Goal: Task Accomplishment & Management: Complete application form

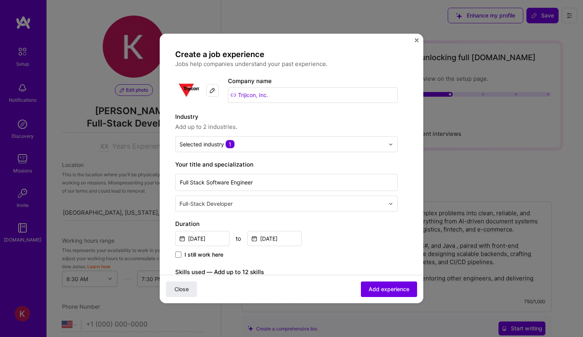
select select "US"
select select "Right Now"
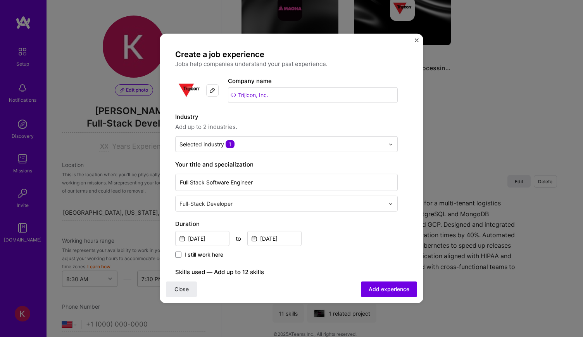
scroll to position [116, 0]
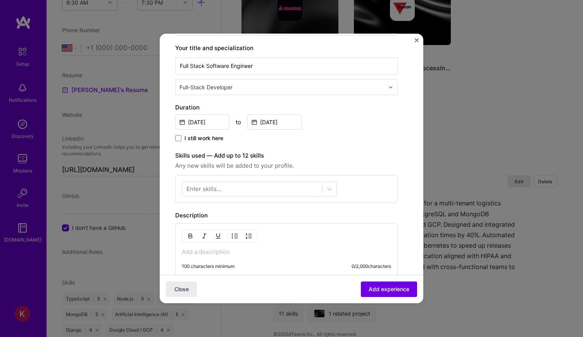
click at [206, 189] on div "Enter skills..." at bounding box center [204, 189] width 35 height 8
click at [253, 187] on div at bounding box center [252, 188] width 140 height 13
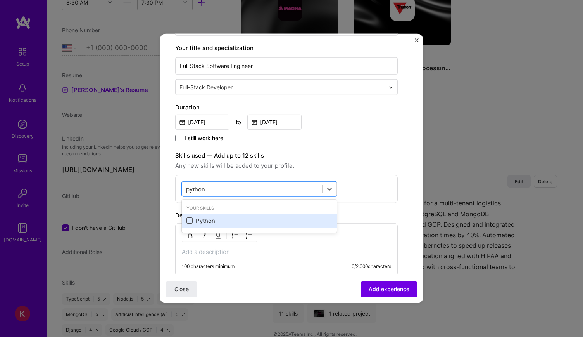
click at [190, 218] on span at bounding box center [190, 220] width 6 height 6
click at [0, 0] on input "checkbox" at bounding box center [0, 0] width 0 height 0
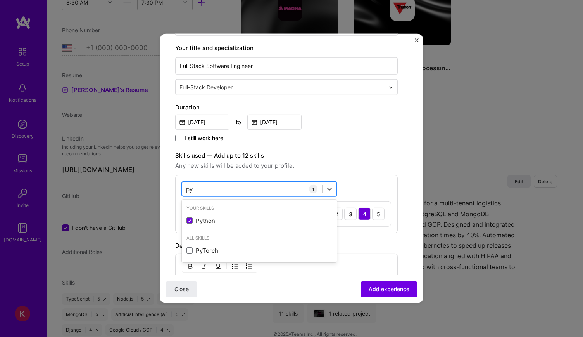
type input "p"
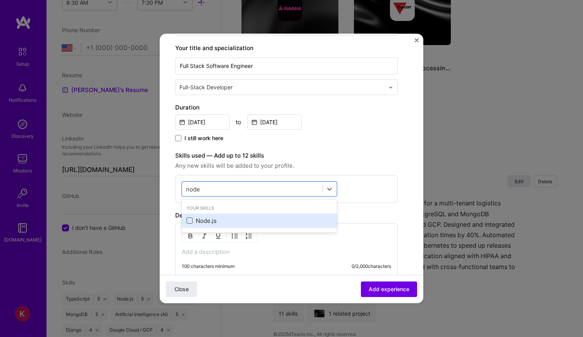
click at [189, 219] on span at bounding box center [190, 220] width 6 height 6
click at [0, 0] on input "checkbox" at bounding box center [0, 0] width 0 height 0
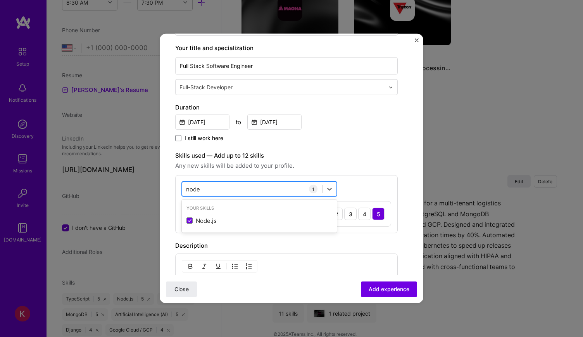
click at [227, 187] on div "node node" at bounding box center [252, 188] width 140 height 13
type input "n"
click at [195, 221] on div "Python" at bounding box center [260, 220] width 146 height 8
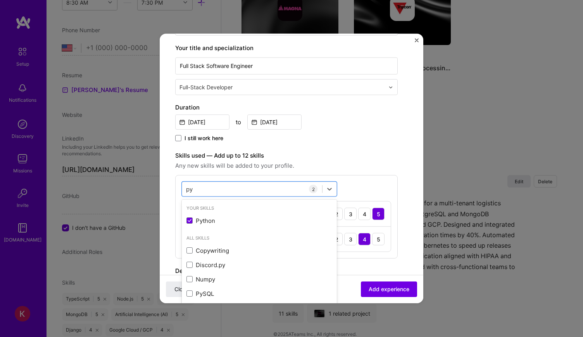
type input "p"
click at [192, 220] on span at bounding box center [190, 220] width 6 height 6
click at [0, 0] on input "checkbox" at bounding box center [0, 0] width 0 height 0
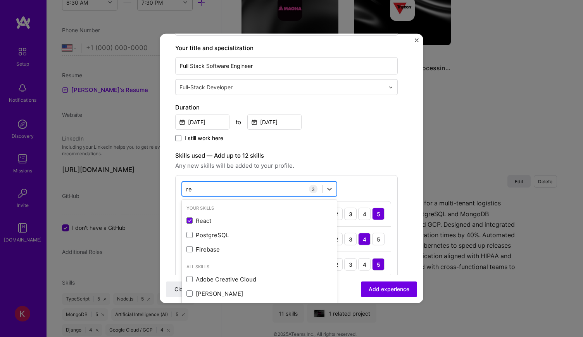
type input "r"
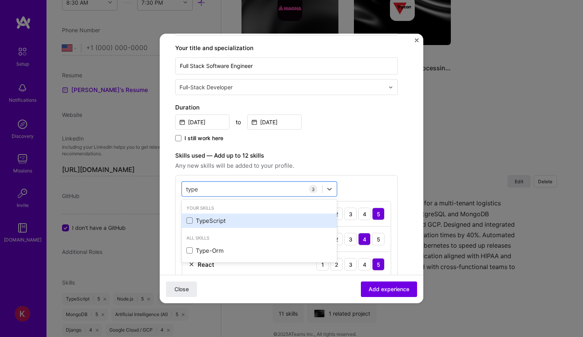
click at [187, 220] on span at bounding box center [190, 220] width 6 height 6
click at [0, 0] on input "checkbox" at bounding box center [0, 0] width 0 height 0
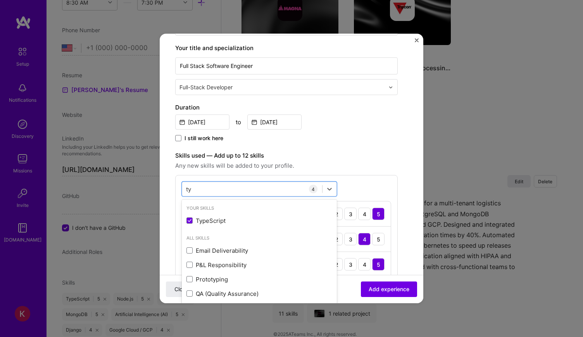
type input "t"
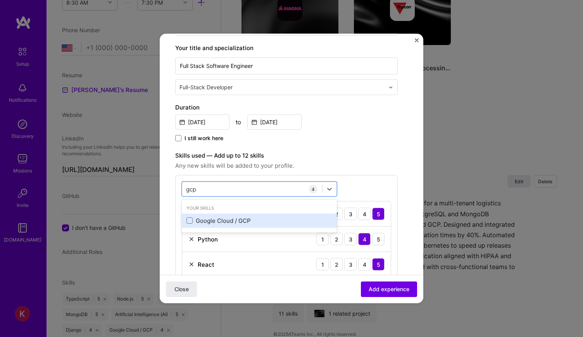
click at [196, 220] on div "Google Cloud / GCP" at bounding box center [260, 220] width 146 height 8
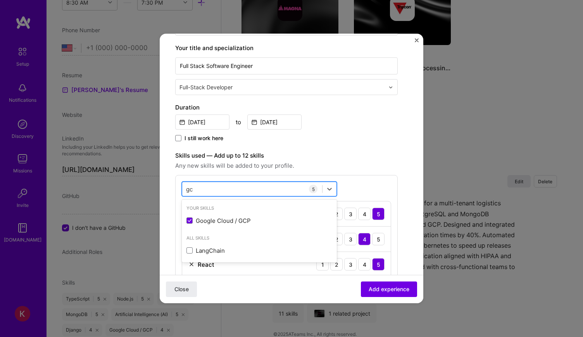
type input "g"
type input "o"
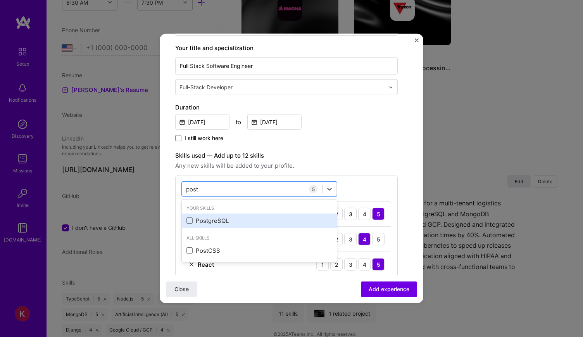
click at [202, 221] on div "PostgreSQL" at bounding box center [260, 220] width 146 height 8
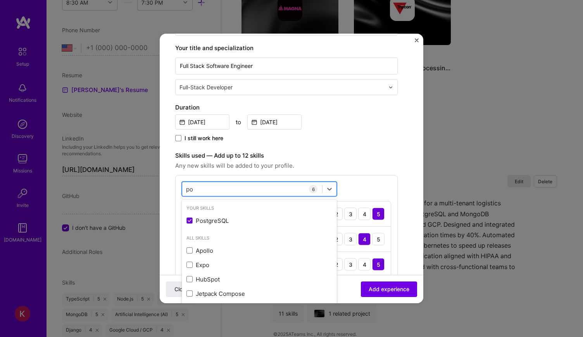
type input "p"
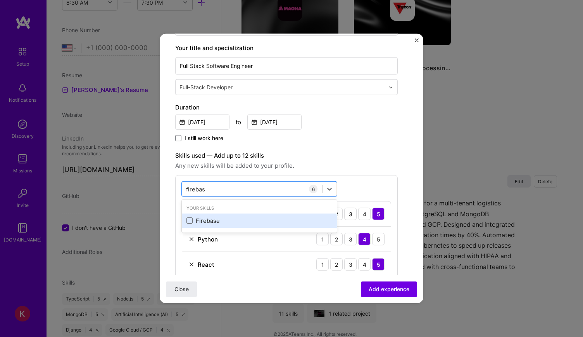
click at [209, 219] on div "Firebase" at bounding box center [260, 220] width 146 height 8
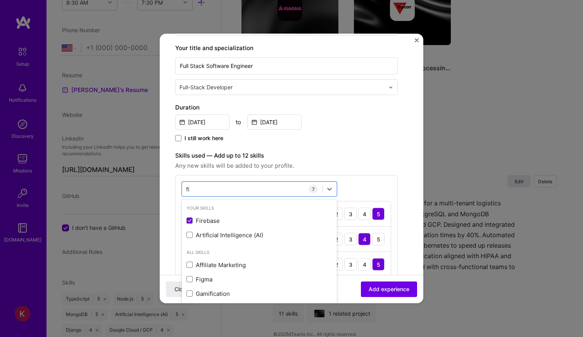
type input "f"
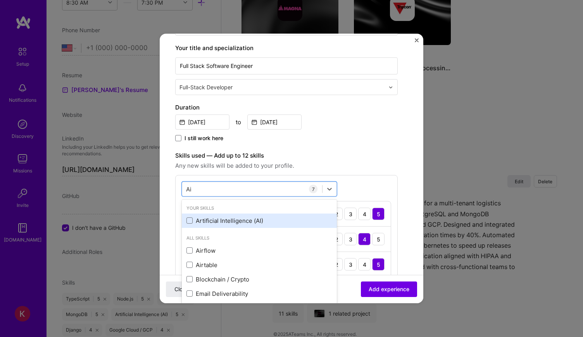
click at [206, 218] on div "Artificial Intelligence (AI)" at bounding box center [260, 220] width 146 height 8
type input "A"
click at [216, 218] on div "REST API" at bounding box center [260, 220] width 146 height 8
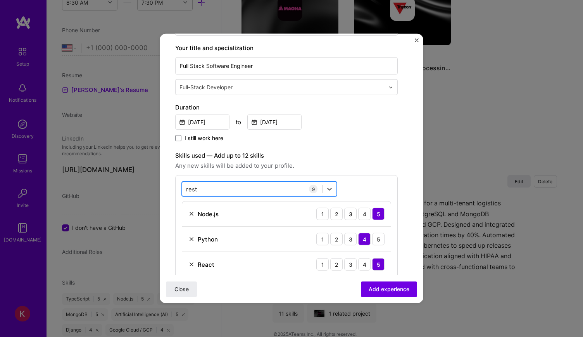
click at [225, 190] on div "rest rest" at bounding box center [252, 188] width 140 height 13
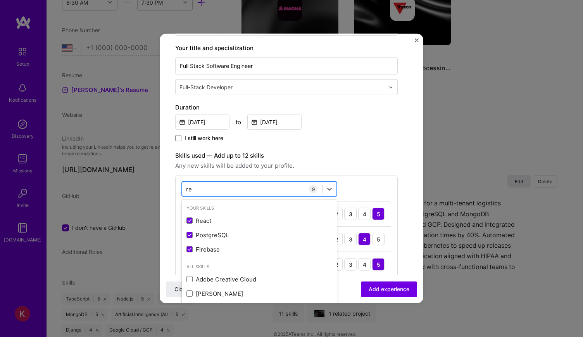
type input "r"
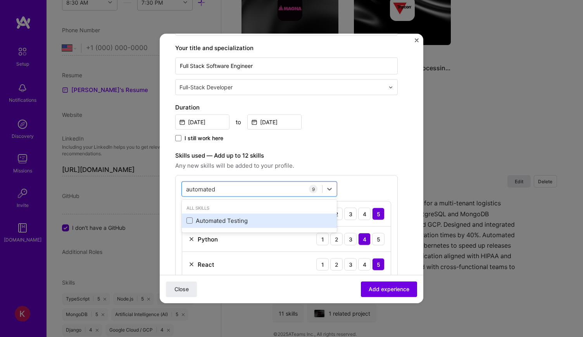
click at [236, 222] on div "Automated Testing" at bounding box center [260, 220] width 146 height 8
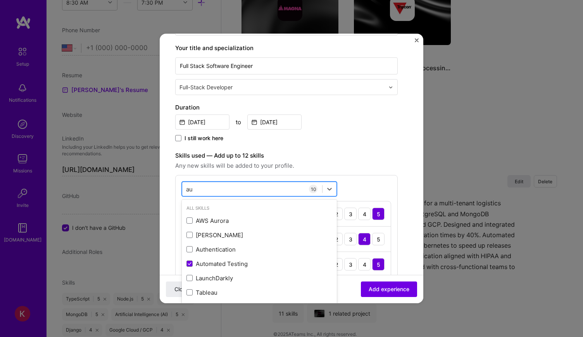
type input "a"
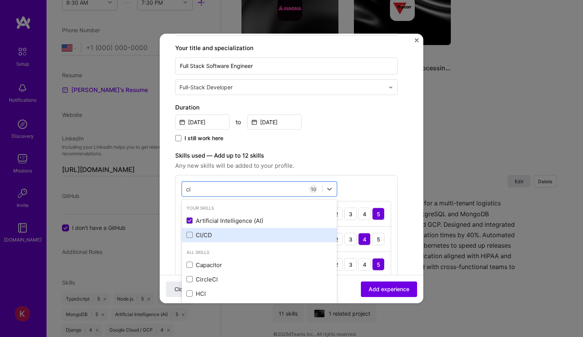
click at [234, 232] on div "CI/CD" at bounding box center [260, 235] width 146 height 8
type input "ci"
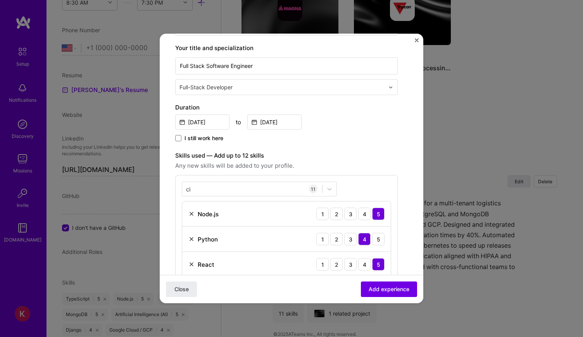
click at [353, 171] on div "Skills used — Add up to 12 skills Any new skills will be added to your profile.…" at bounding box center [286, 318] width 223 height 334
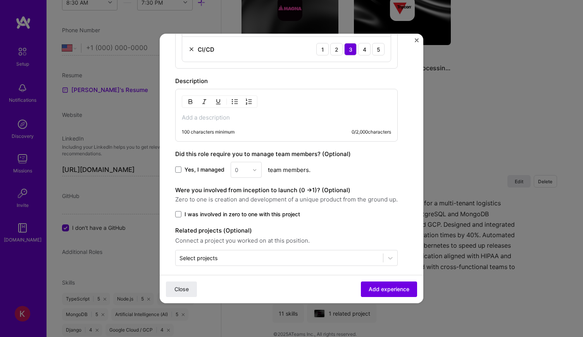
scroll to position [535, 0]
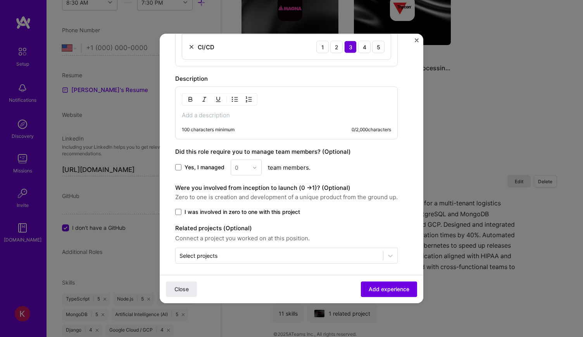
click at [231, 107] on div "100 characters minimum 0 / 2,000 characters" at bounding box center [286, 113] width 223 height 53
click at [231, 111] on p at bounding box center [286, 115] width 209 height 8
click at [201, 111] on p at bounding box center [286, 115] width 209 height 8
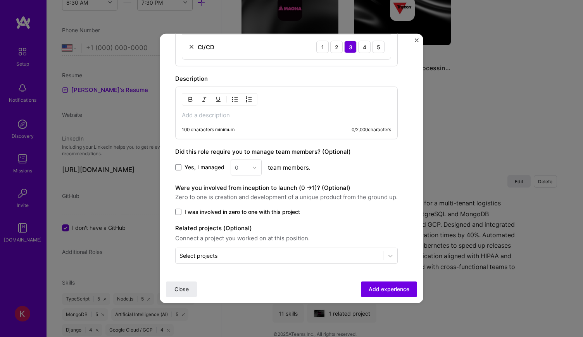
click at [242, 115] on p at bounding box center [286, 115] width 209 height 8
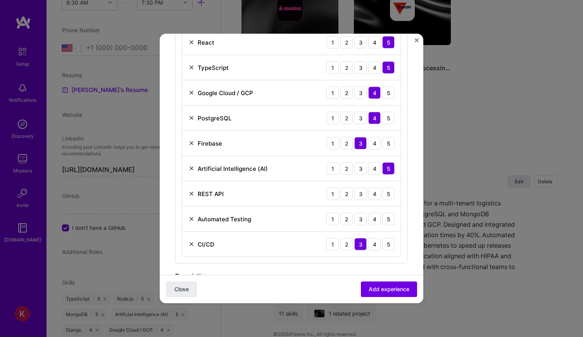
scroll to position [349, 0]
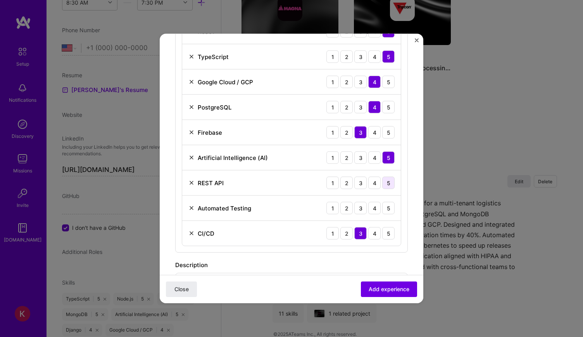
click at [382, 178] on div "5" at bounding box center [388, 182] width 12 height 12
click at [370, 204] on div "4" at bounding box center [375, 208] width 12 height 12
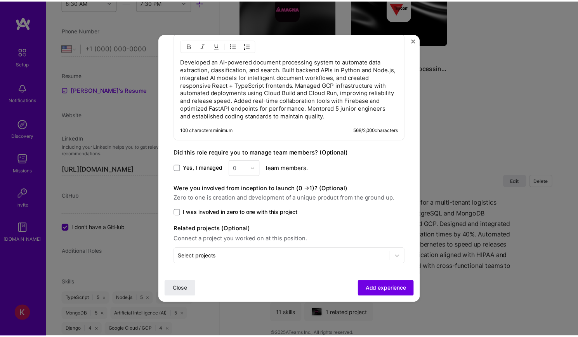
scroll to position [590, 0]
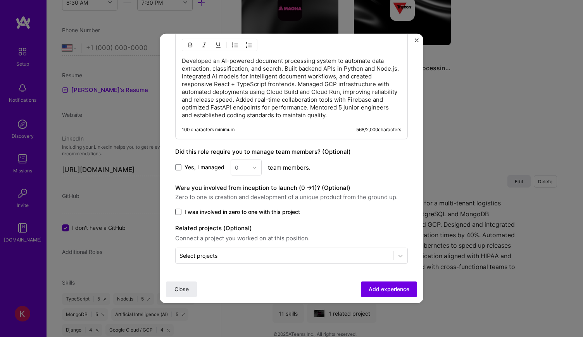
click at [180, 209] on span at bounding box center [178, 212] width 6 height 6
click at [0, 0] on input "I was involved in zero to one with this project" at bounding box center [0, 0] width 0 height 0
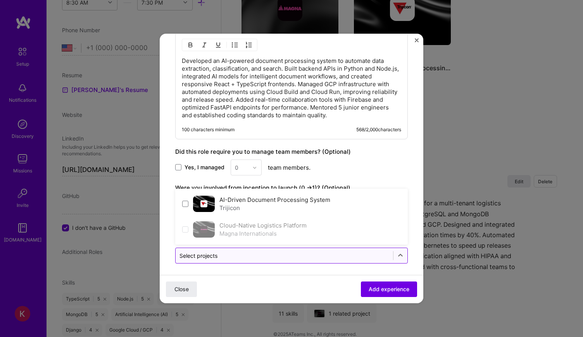
click at [257, 252] on input "text" at bounding box center [285, 255] width 210 height 8
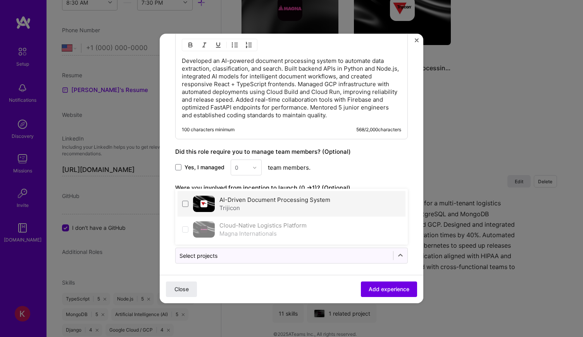
click at [191, 202] on div "AI-Driven Document Processing System Trijicon" at bounding box center [292, 204] width 228 height 26
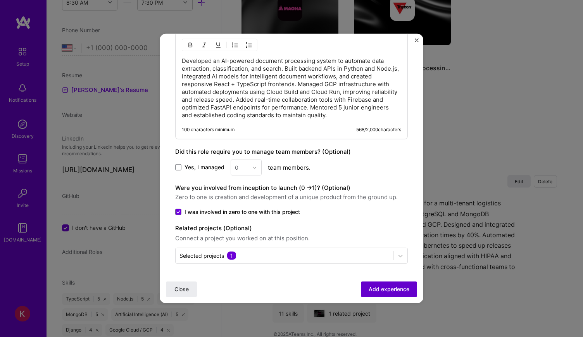
click at [380, 285] on span "Add experience" at bounding box center [389, 289] width 41 height 8
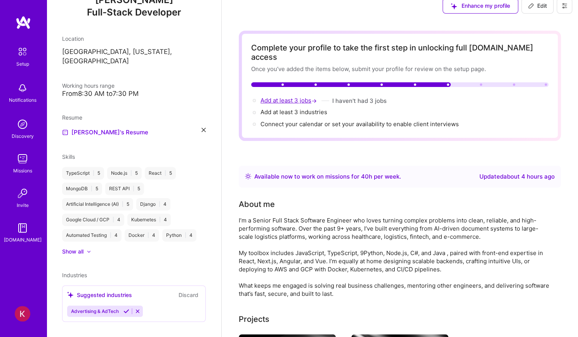
scroll to position [0, 0]
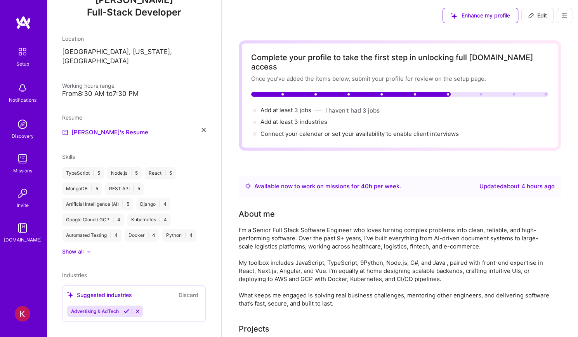
click at [550, 14] on button "Edit" at bounding box center [537, 16] width 32 height 16
select select "US"
select select "Right Now"
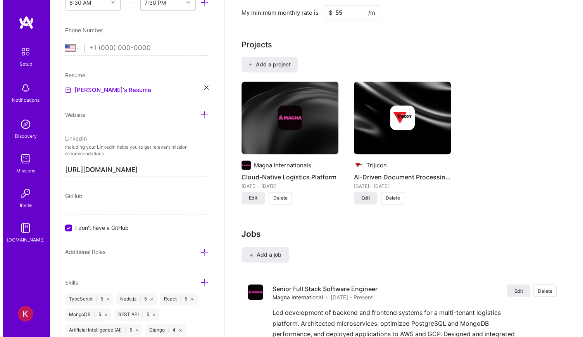
scroll to position [610, 0]
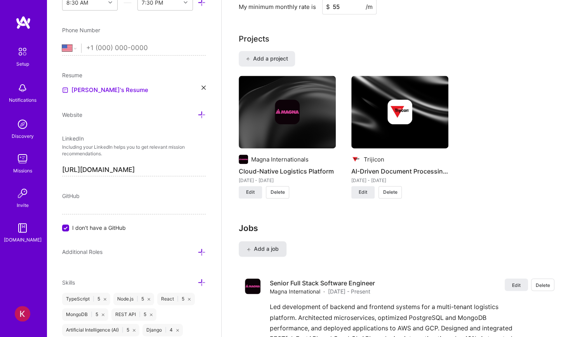
click at [278, 245] on span "Add a job" at bounding box center [262, 249] width 32 height 8
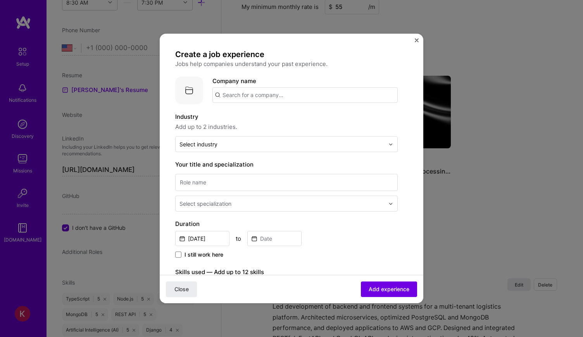
click at [249, 90] on input "text" at bounding box center [305, 95] width 185 height 16
paste input "[PERSON_NAME] International"
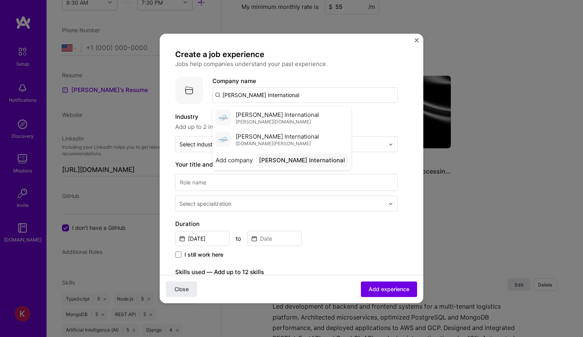
click at [288, 114] on span "[PERSON_NAME] International" at bounding box center [277, 114] width 83 height 8
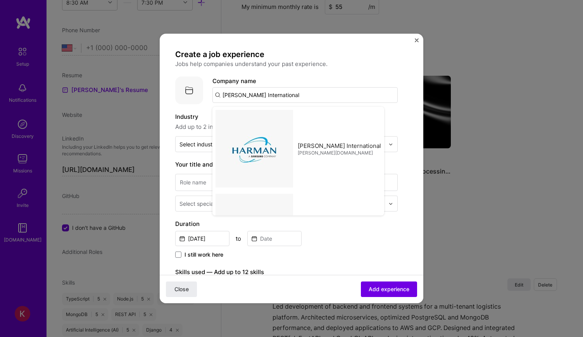
type input "[PERSON_NAME] International"
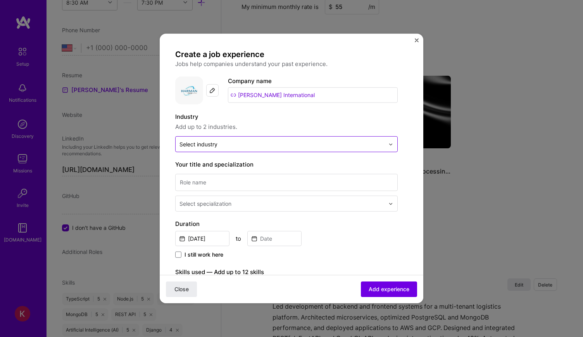
click at [274, 146] on input "text" at bounding box center [282, 144] width 205 height 8
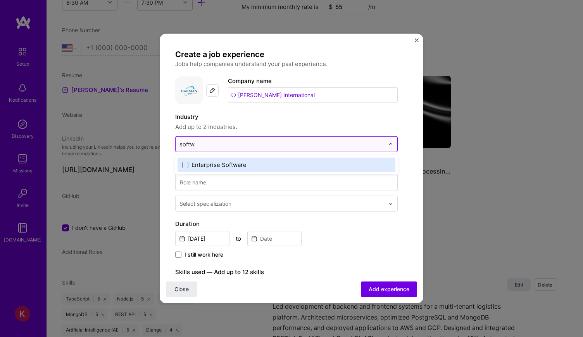
type input "softwa"
click at [255, 165] on label "Enterprise Software" at bounding box center [286, 165] width 209 height 8
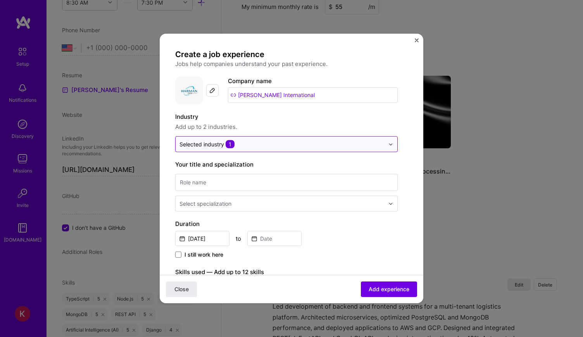
click at [390, 144] on img at bounding box center [391, 144] width 5 height 5
click at [230, 186] on input at bounding box center [286, 182] width 223 height 17
type input "a"
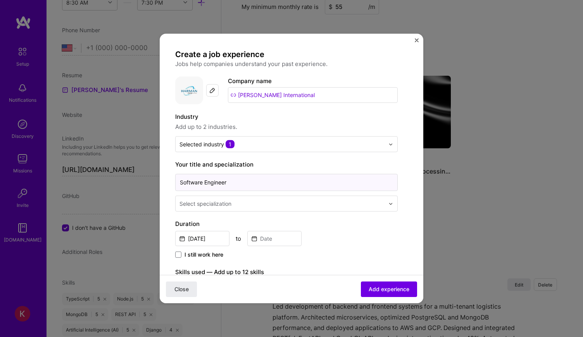
click at [310, 177] on input "Software Engineer" at bounding box center [286, 182] width 223 height 17
click at [309, 180] on input "Software Engineer" at bounding box center [286, 182] width 223 height 17
type input "Software Engineer"
click at [284, 203] on input "text" at bounding box center [283, 203] width 207 height 8
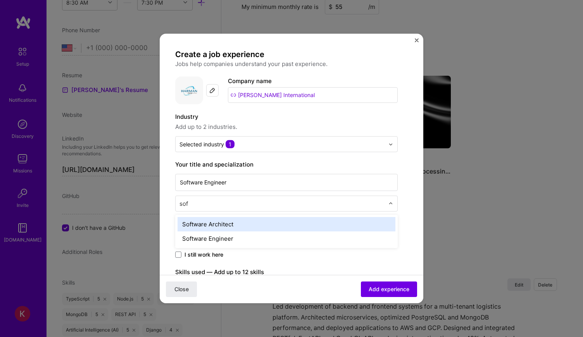
type input "soft"
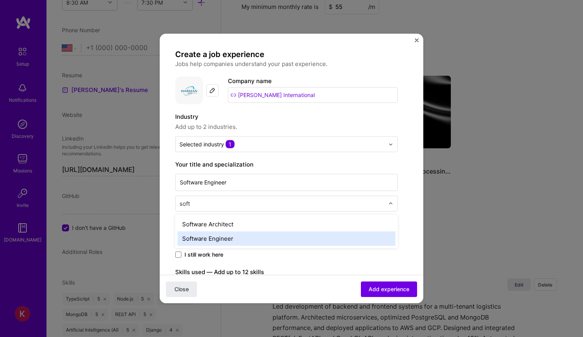
click at [239, 234] on div "Software Engineer" at bounding box center [287, 238] width 218 height 14
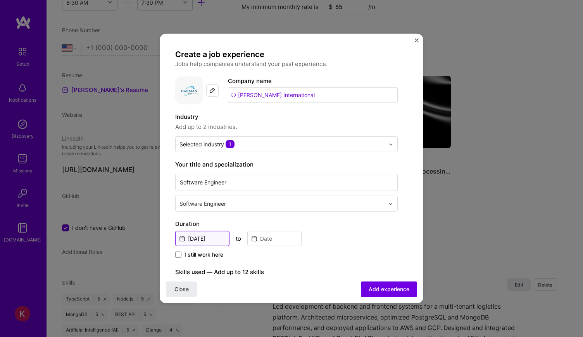
click at [206, 233] on input "[DATE]" at bounding box center [202, 238] width 54 height 15
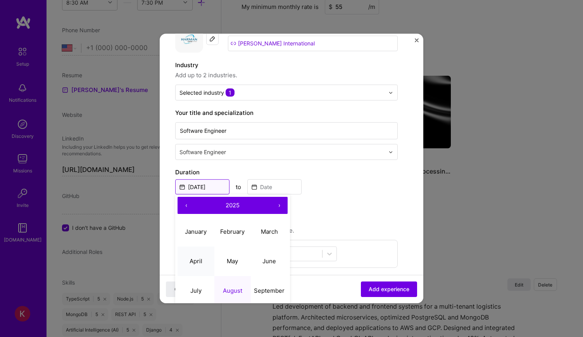
scroll to position [78, 0]
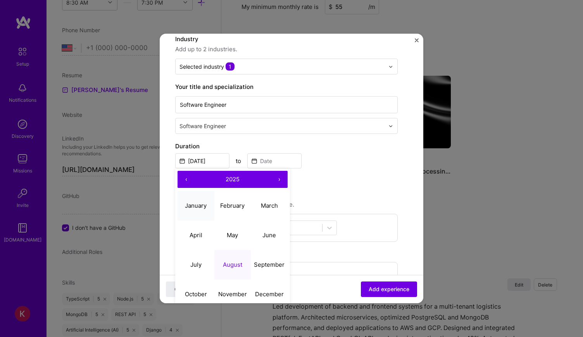
click at [197, 204] on abbr "January" at bounding box center [196, 204] width 22 height 7
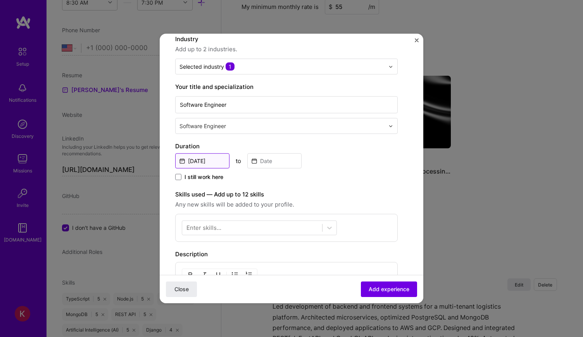
click at [218, 153] on input "[DATE]" at bounding box center [202, 160] width 54 height 15
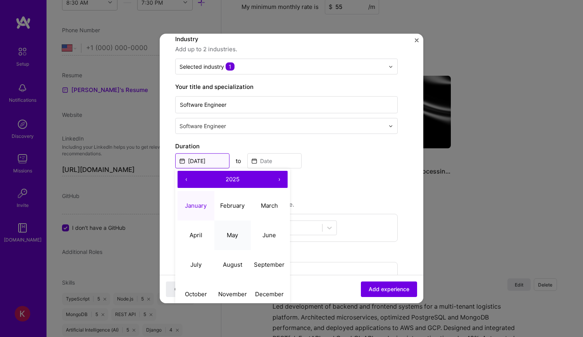
scroll to position [116, 0]
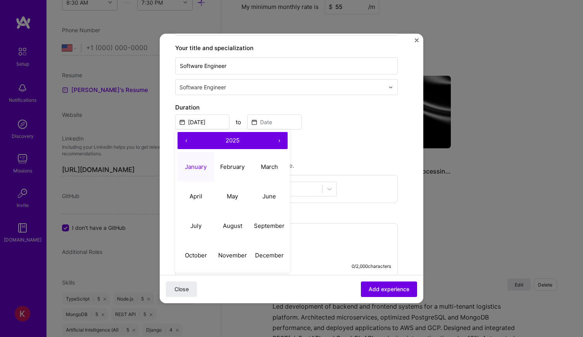
click at [185, 142] on button "‹" at bounding box center [186, 140] width 17 height 17
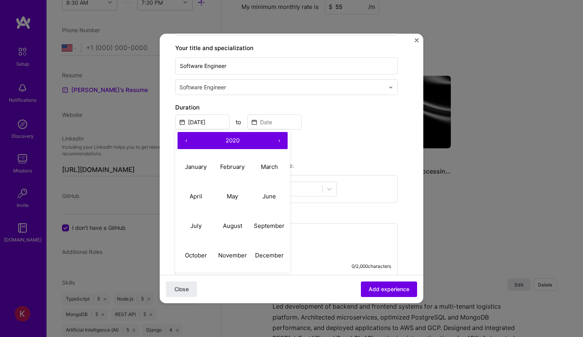
click at [185, 142] on button "‹" at bounding box center [186, 140] width 17 height 17
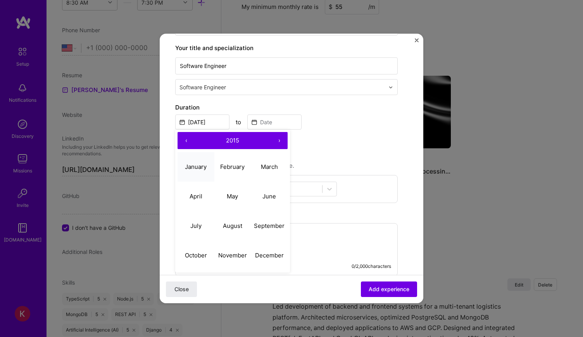
click at [200, 169] on abbr "January" at bounding box center [196, 166] width 22 height 7
type input "[DATE]"
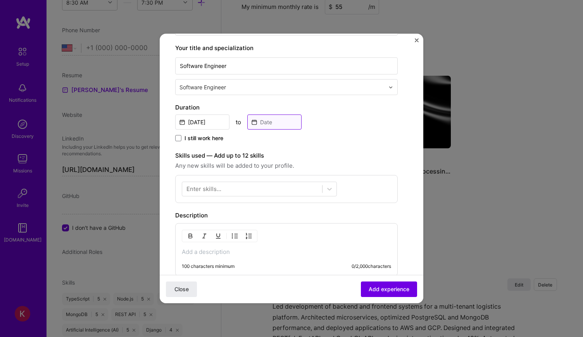
click at [265, 123] on input at bounding box center [274, 121] width 54 height 15
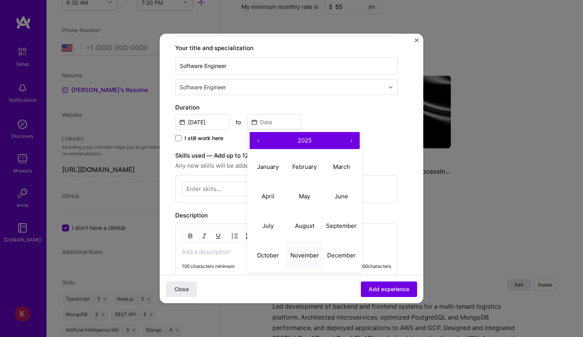
click at [304, 249] on button "November" at bounding box center [305, 254] width 37 height 29
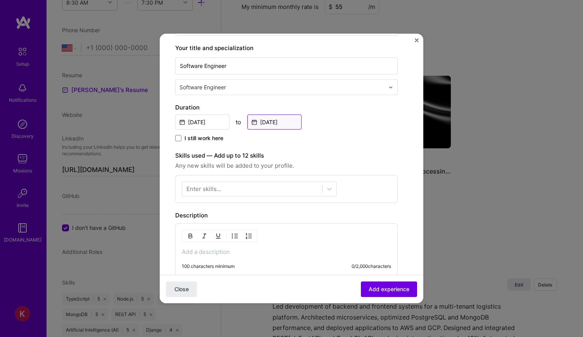
click at [300, 125] on input "[DATE]" at bounding box center [274, 121] width 54 height 15
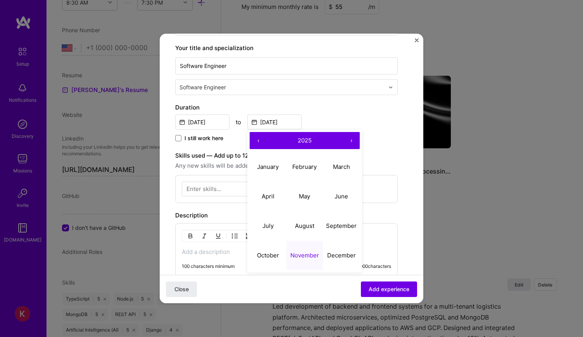
click at [259, 141] on button "‹" at bounding box center [258, 140] width 17 height 17
click at [319, 250] on button "November" at bounding box center [305, 254] width 37 height 29
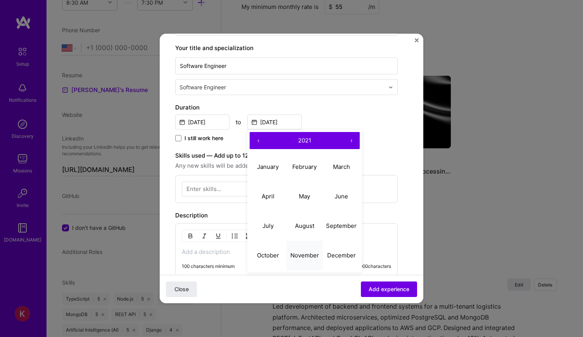
type input "[DATE]"
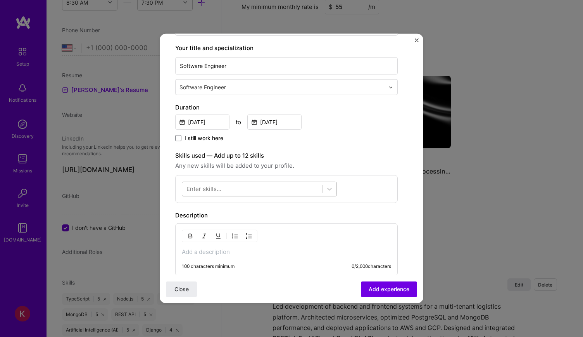
click at [237, 190] on div at bounding box center [252, 188] width 140 height 13
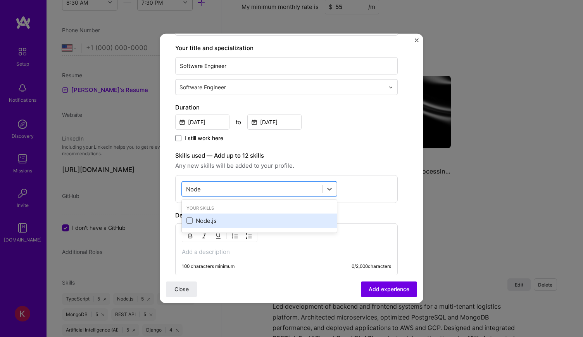
click at [211, 220] on div "Node.js" at bounding box center [260, 220] width 146 height 8
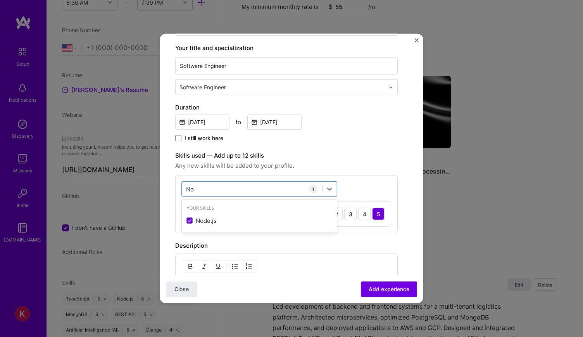
type input "N"
click at [193, 219] on div "Django" at bounding box center [260, 220] width 146 height 8
type input "d"
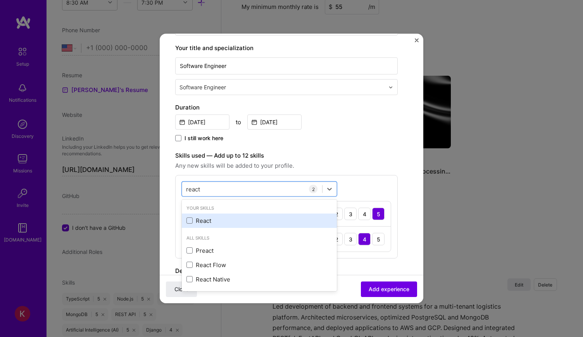
click at [213, 216] on div "React" at bounding box center [260, 220] width 146 height 8
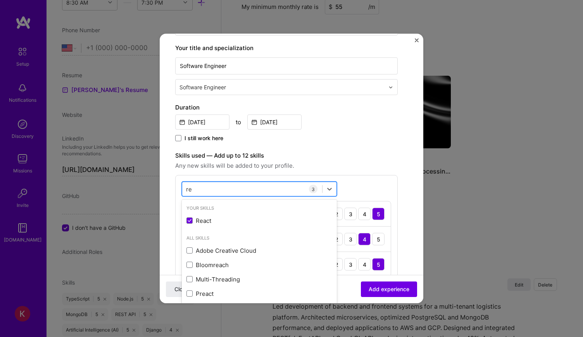
type input "r"
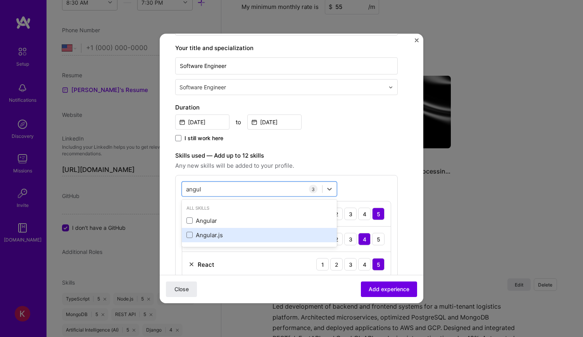
click at [233, 231] on div "Angular.js" at bounding box center [260, 235] width 146 height 8
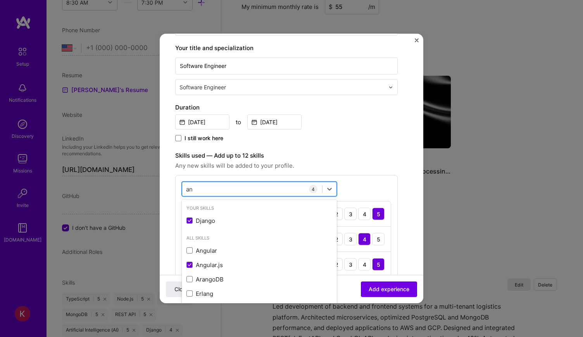
type input "a"
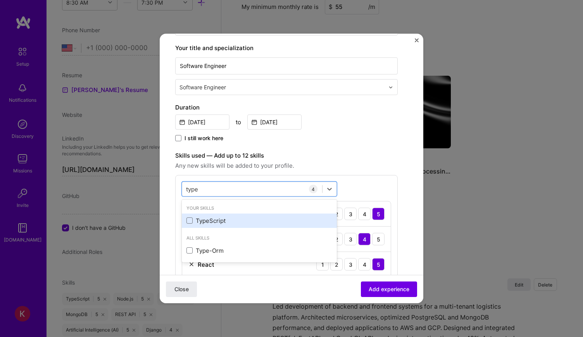
click at [222, 214] on div "TypeScript" at bounding box center [259, 220] width 155 height 14
type input "t"
click at [222, 214] on div "Azure" at bounding box center [259, 220] width 155 height 14
type input "a"
click at [227, 220] on div "Microsoft Power BI" at bounding box center [260, 220] width 146 height 8
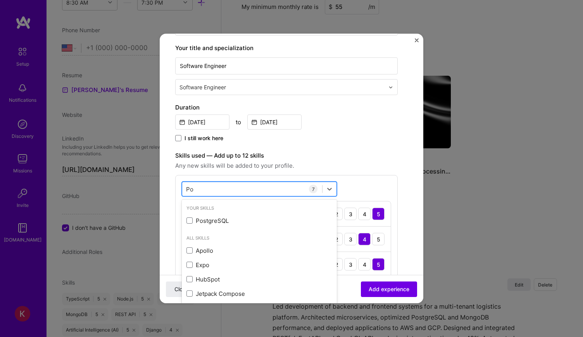
type input "P"
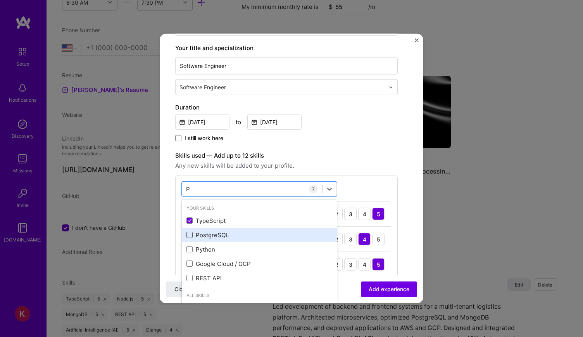
click at [191, 232] on span at bounding box center [190, 235] width 6 height 6
click at [0, 0] on input "checkbox" at bounding box center [0, 0] width 0 height 0
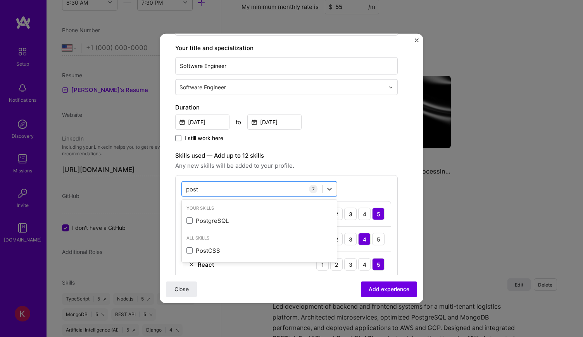
click at [238, 216] on div "PostgreSQL" at bounding box center [260, 220] width 146 height 8
type input "p"
click at [238, 216] on div "REST API" at bounding box center [260, 220] width 146 height 8
type input "r"
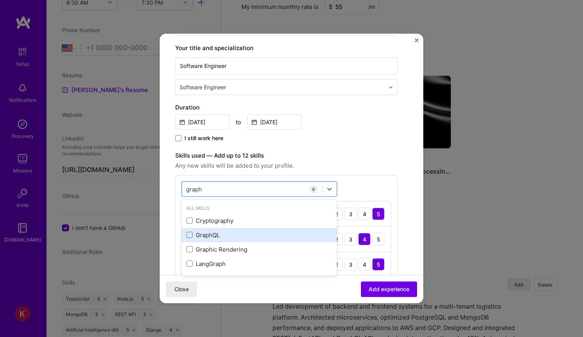
click at [226, 233] on div "GraphQL" at bounding box center [260, 235] width 146 height 8
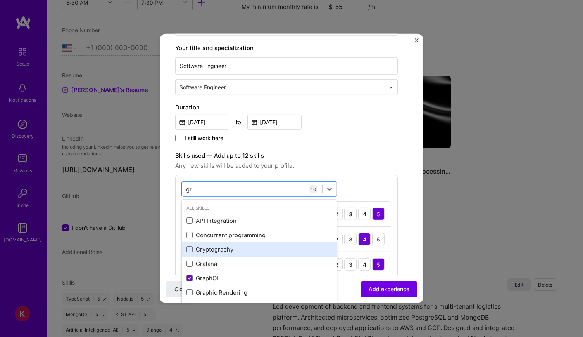
type input "g"
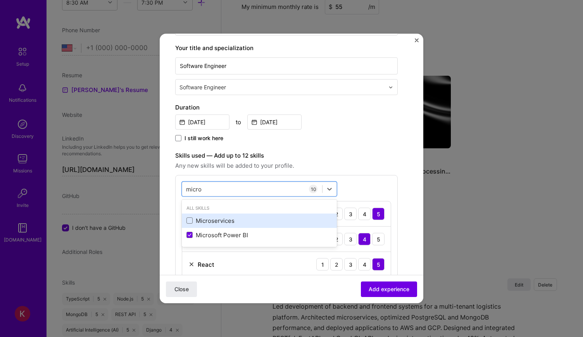
click at [273, 225] on div "Microservices" at bounding box center [259, 220] width 155 height 14
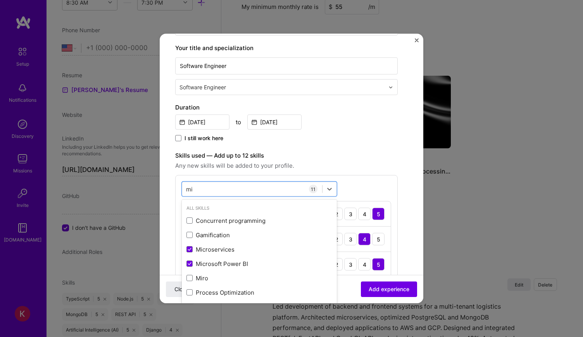
type input "m"
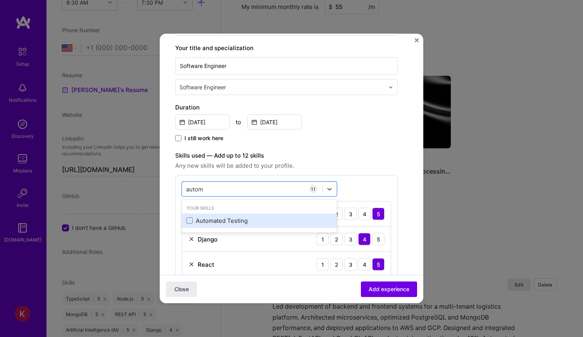
click at [269, 218] on div "Automated Testing" at bounding box center [260, 220] width 146 height 8
type input "autom"
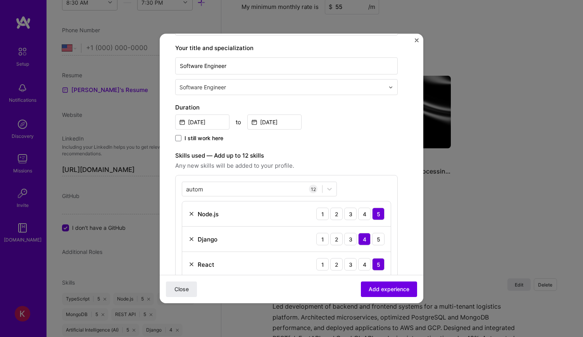
click at [363, 161] on span "Any new skills will be added to your profile." at bounding box center [286, 165] width 223 height 9
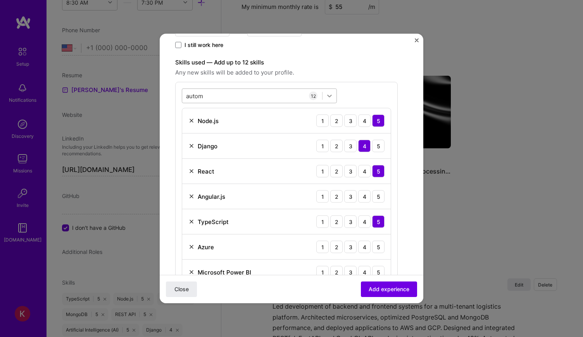
scroll to position [310, 0]
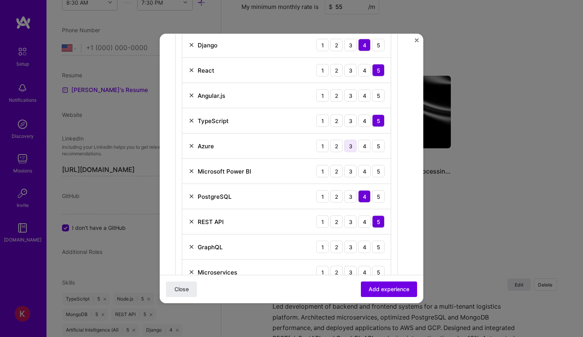
click at [355, 142] on div "3" at bounding box center [350, 146] width 12 height 12
click at [354, 168] on div "3" at bounding box center [350, 171] width 12 height 12
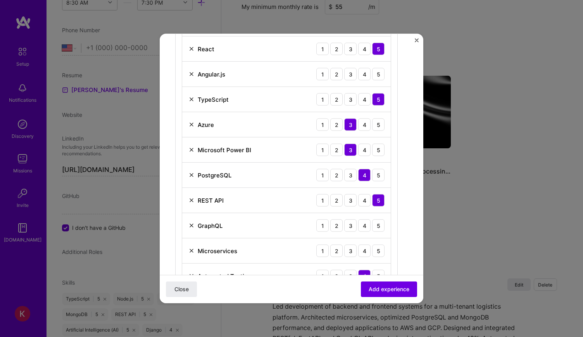
scroll to position [349, 0]
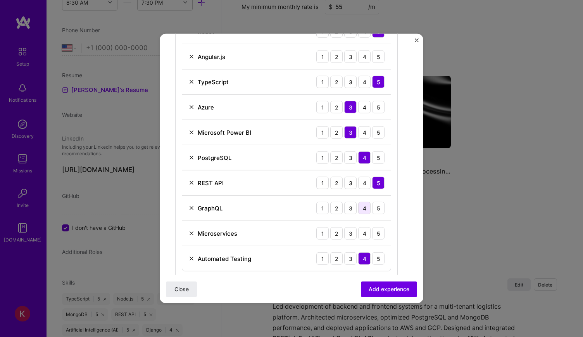
click at [362, 204] on div "4" at bounding box center [364, 208] width 12 height 12
click at [367, 229] on div "4" at bounding box center [364, 233] width 12 height 12
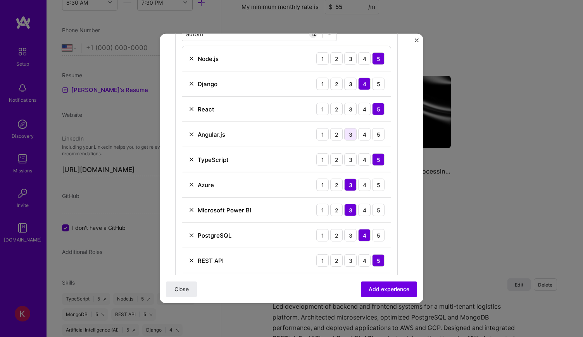
click at [352, 131] on div "3" at bounding box center [350, 134] width 12 height 12
click at [362, 135] on div "4" at bounding box center [364, 134] width 12 height 12
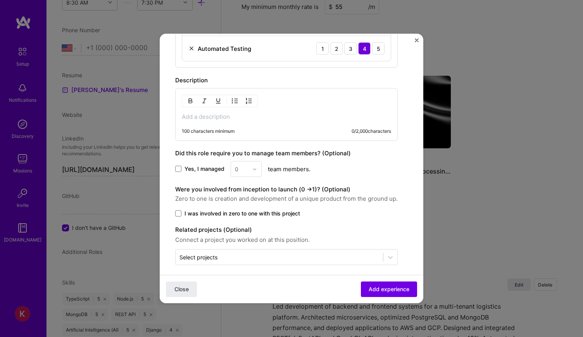
scroll to position [560, 0]
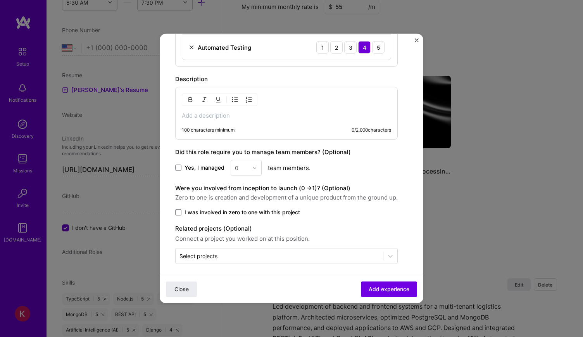
click at [198, 208] on span "I was involved in zero to one with this project" at bounding box center [243, 212] width 116 height 8
click at [0, 0] on input "I was involved in zero to one with this project" at bounding box center [0, 0] width 0 height 0
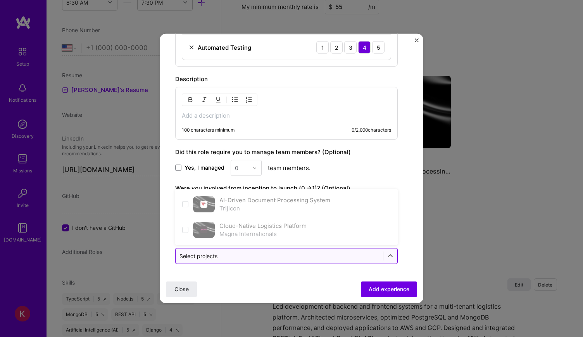
click at [274, 252] on input "text" at bounding box center [280, 256] width 200 height 8
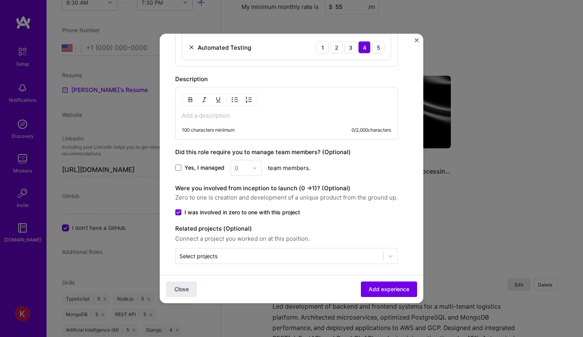
click at [223, 116] on div "100 characters minimum 0 / 2,000 characters" at bounding box center [286, 113] width 223 height 53
click at [224, 112] on p at bounding box center [286, 116] width 209 height 8
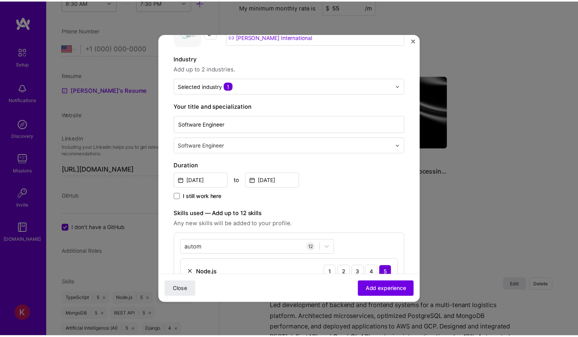
scroll to position [40, 0]
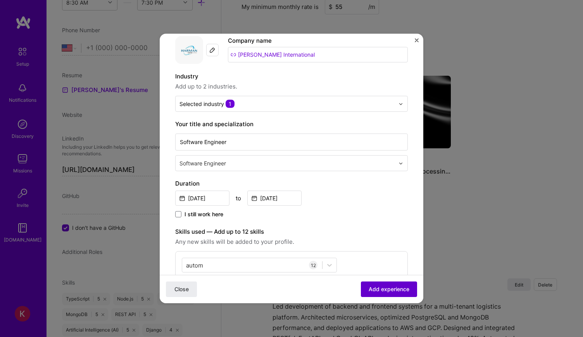
click at [401, 287] on span "Add experience" at bounding box center [389, 289] width 41 height 8
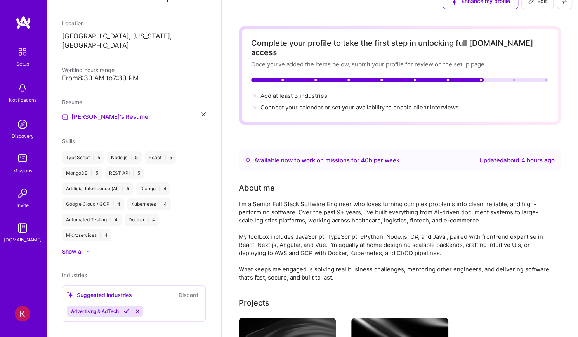
scroll to position [0, 0]
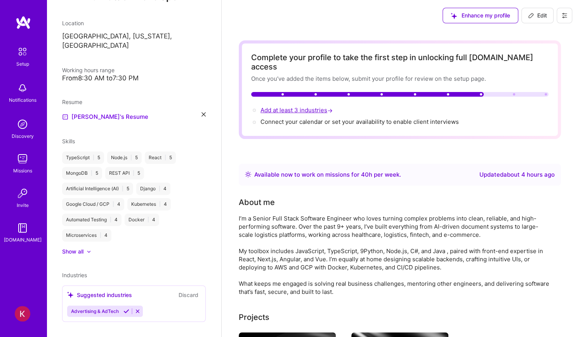
click at [303, 106] on span "Add at least 3 industries →" at bounding box center [297, 109] width 74 height 7
select select "US"
select select "Right Now"
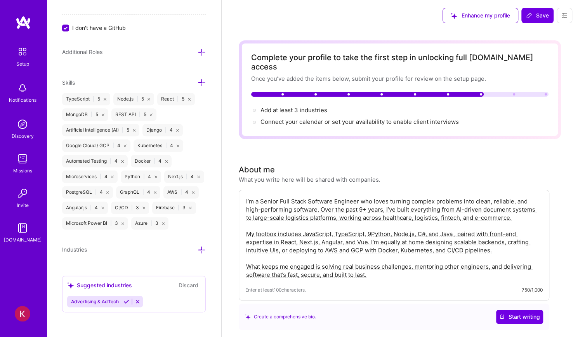
scroll to position [489, 0]
click at [125, 301] on icon at bounding box center [126, 301] width 6 height 6
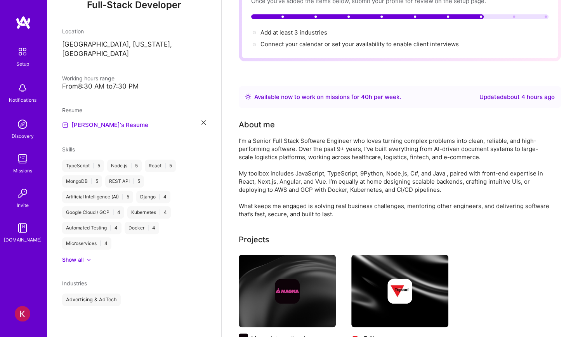
scroll to position [92, 0]
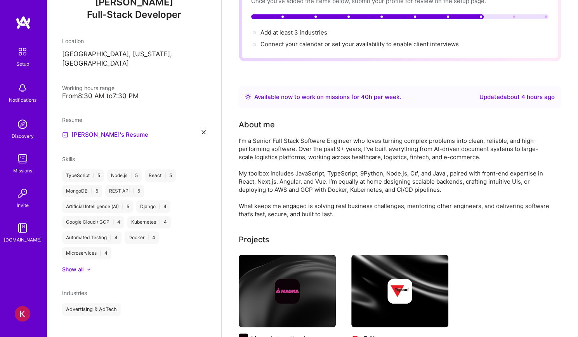
click at [190, 303] on div "Advertising & AdTech" at bounding box center [134, 309] width 144 height 12
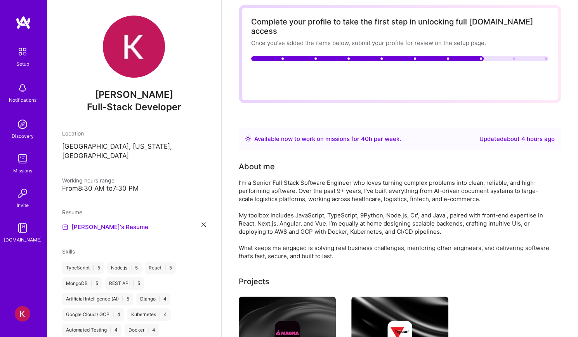
scroll to position [0, 0]
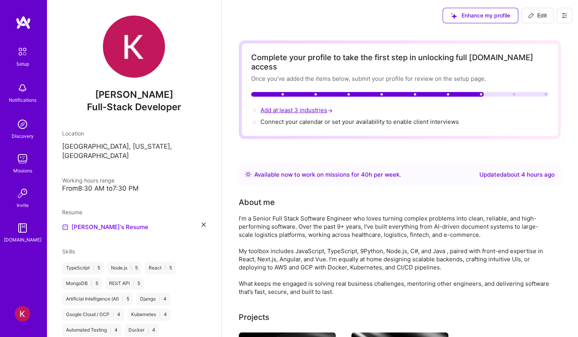
click at [302, 106] on span "Add at least 3 industries →" at bounding box center [297, 109] width 74 height 7
select select "US"
select select "Right Now"
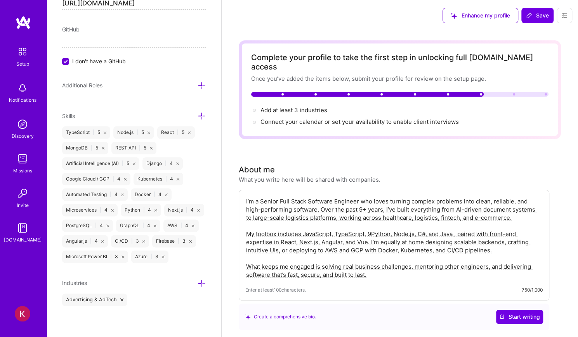
scroll to position [456, 0]
click at [199, 282] on icon at bounding box center [201, 283] width 8 height 8
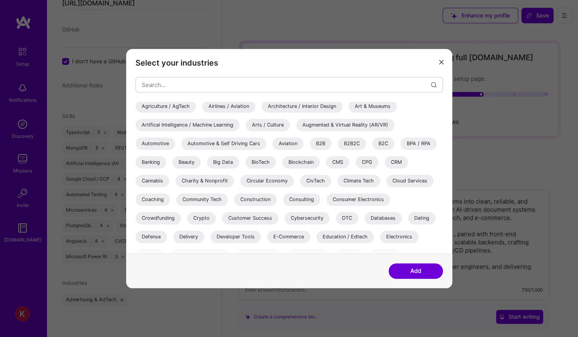
scroll to position [0, 0]
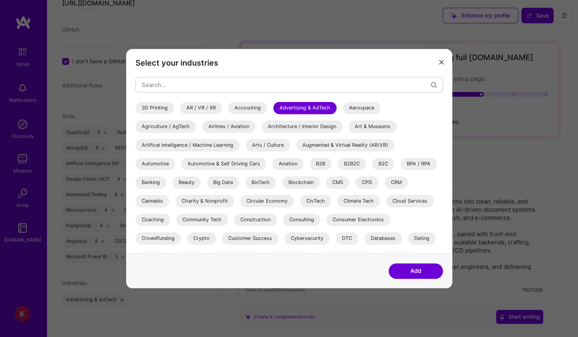
click at [215, 142] on div "Artifical Intelligence / Machine Learning" at bounding box center [187, 145] width 104 height 12
click at [286, 106] on div "Advertising & AdTech" at bounding box center [304, 108] width 63 height 12
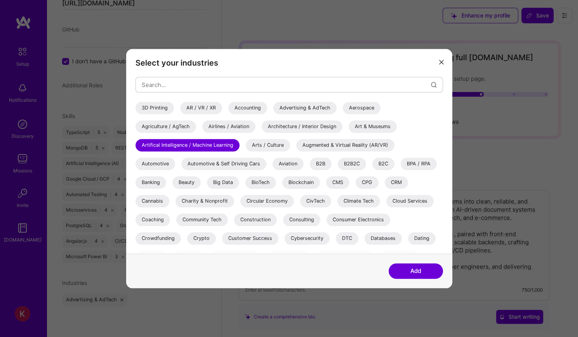
click at [326, 145] on div "Augmented & Virtual Reality (AR/VR)" at bounding box center [345, 145] width 98 height 12
click at [303, 184] on div "Blockchain" at bounding box center [301, 182] width 38 height 12
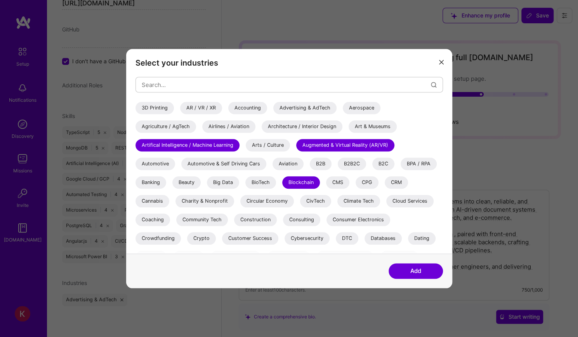
click at [415, 199] on div "Cloud Services" at bounding box center [409, 201] width 47 height 12
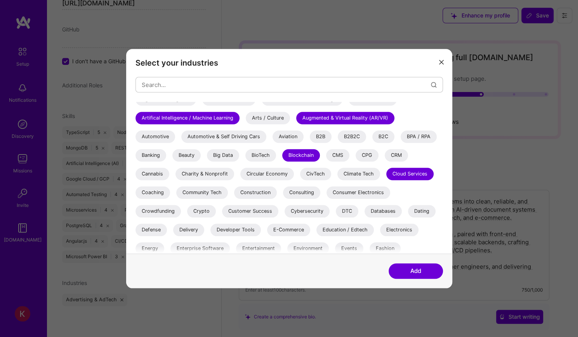
scroll to position [39, 0]
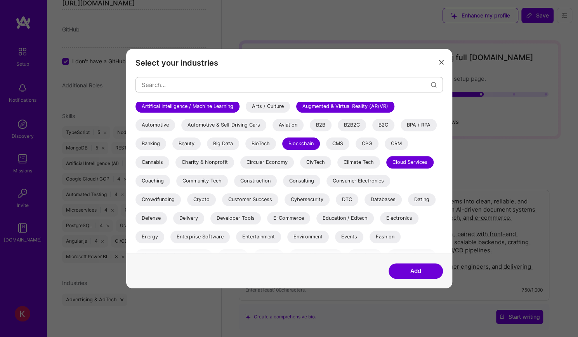
click at [386, 201] on div "Databases" at bounding box center [382, 199] width 37 height 12
click at [210, 231] on div "Enterprise Software" at bounding box center [199, 236] width 59 height 12
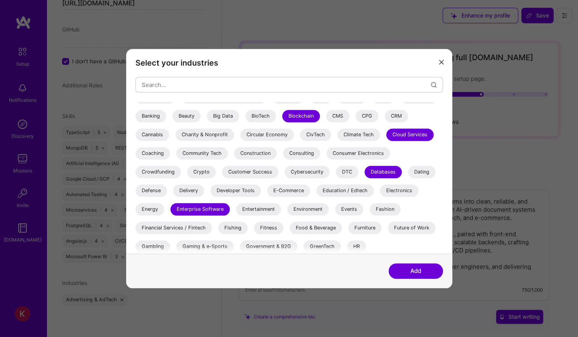
scroll to position [78, 0]
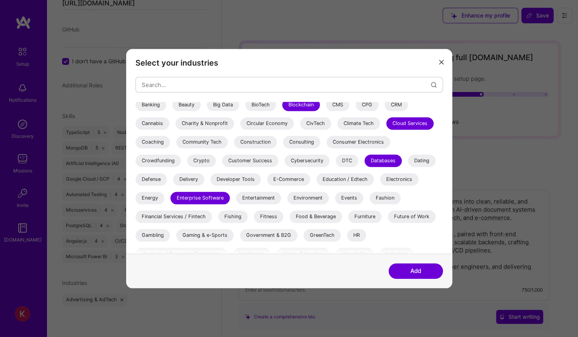
click at [201, 218] on div "Financial Services / Fintech" at bounding box center [173, 216] width 76 height 12
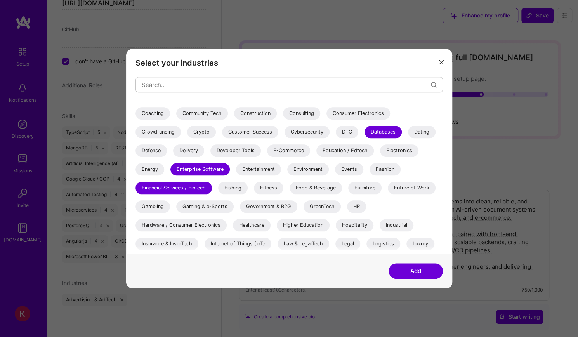
scroll to position [116, 0]
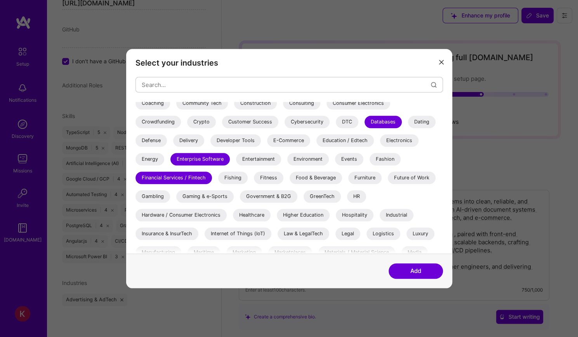
click at [259, 213] on div "Healthcare" at bounding box center [252, 215] width 38 height 12
click at [347, 215] on div "Hospitality" at bounding box center [355, 215] width 38 height 12
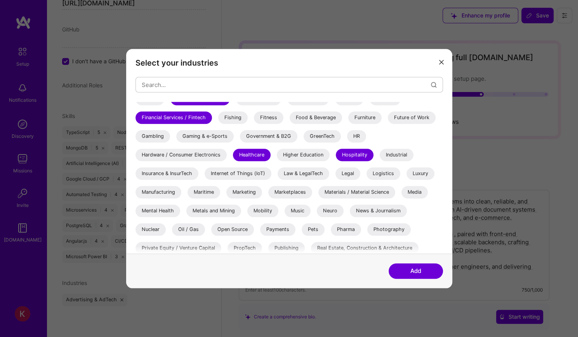
scroll to position [194, 0]
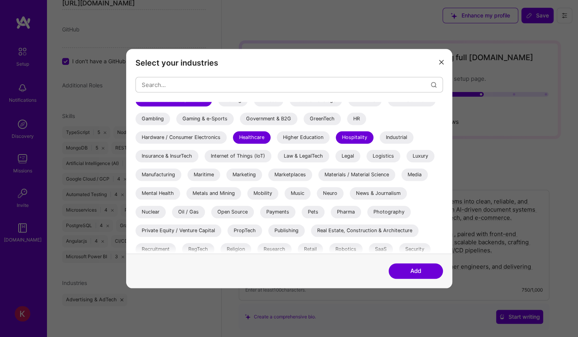
click at [161, 197] on div "Mental Health" at bounding box center [157, 193] width 45 height 12
click at [267, 197] on div "Mobility" at bounding box center [262, 193] width 31 height 12
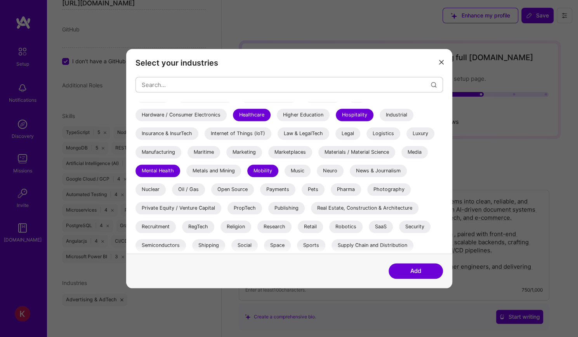
scroll to position [233, 0]
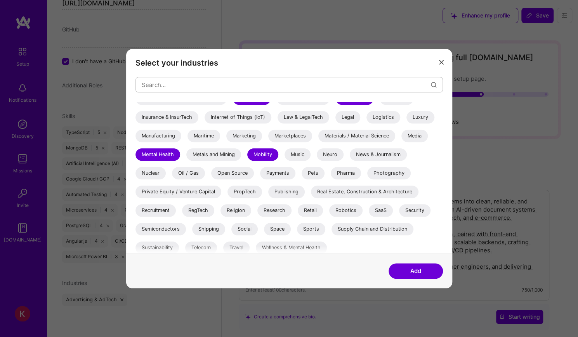
click at [359, 193] on div "Real Estate, Construction & Architecture" at bounding box center [364, 191] width 107 height 12
click at [329, 190] on div "Real Estate, Construction & Architecture" at bounding box center [364, 191] width 107 height 12
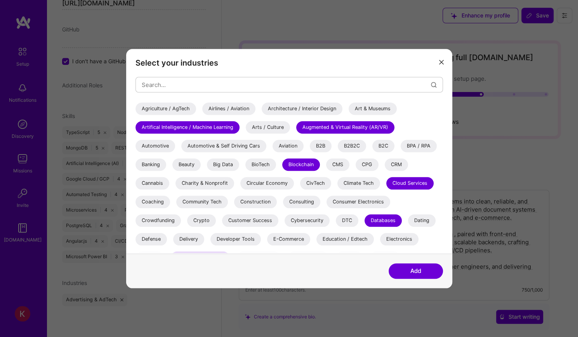
scroll to position [0, 0]
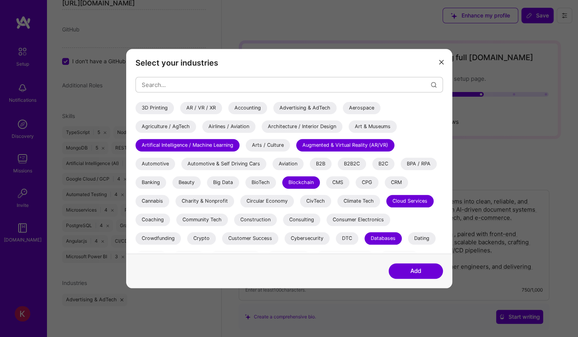
click at [197, 109] on div "AR / VR / XR" at bounding box center [201, 108] width 42 height 12
click at [180, 125] on div "Agriculture / AgTech" at bounding box center [165, 126] width 61 height 12
click at [351, 203] on div "Climate Tech" at bounding box center [358, 201] width 43 height 12
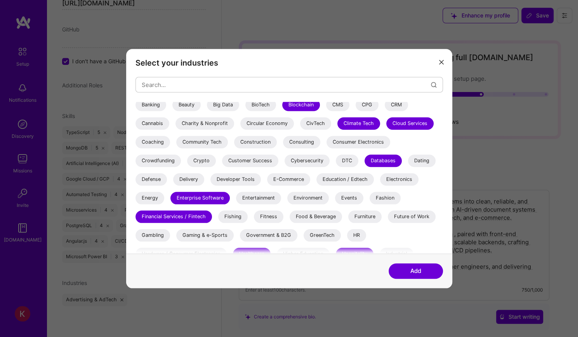
scroll to position [116, 0]
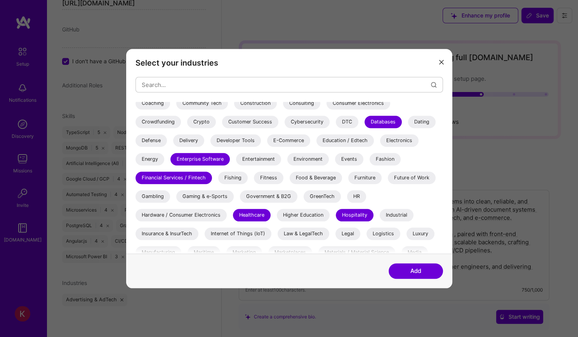
click at [228, 196] on div "Gaming & e-Sports" at bounding box center [204, 196] width 57 height 12
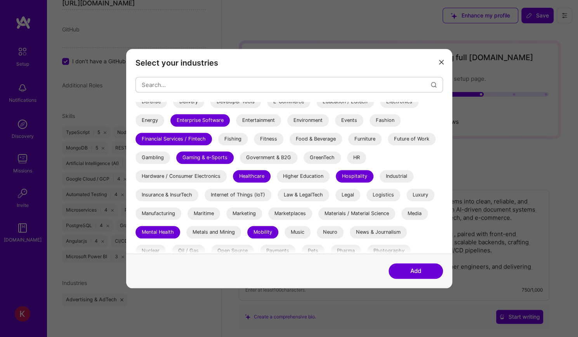
click at [203, 156] on div "Gaming & e-Sports" at bounding box center [204, 157] width 57 height 12
drag, startPoint x: 250, startPoint y: 195, endPoint x: 254, endPoint y: 197, distance: 5.0
click at [250, 195] on div "Internet of Things (IoT)" at bounding box center [237, 195] width 67 height 12
click at [258, 194] on div "Internet of Things (IoT)" at bounding box center [237, 195] width 67 height 12
click at [391, 195] on div "Logistics" at bounding box center [383, 195] width 34 height 12
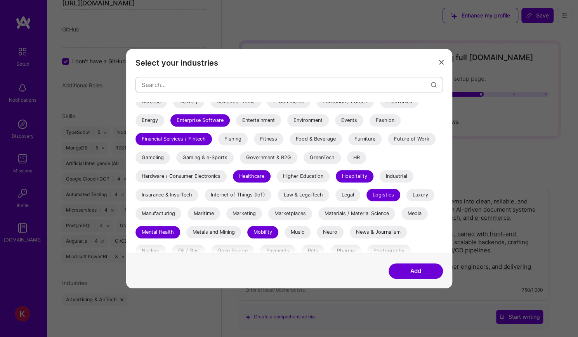
click at [427, 195] on div "Luxury" at bounding box center [420, 195] width 28 height 12
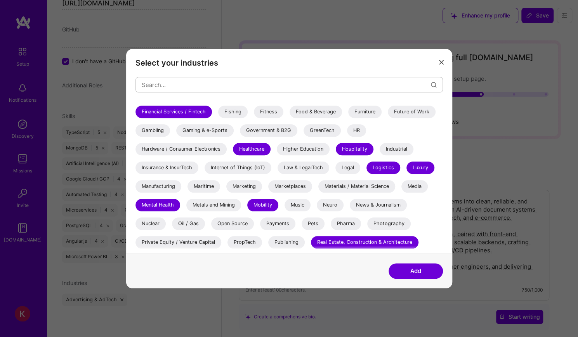
scroll to position [194, 0]
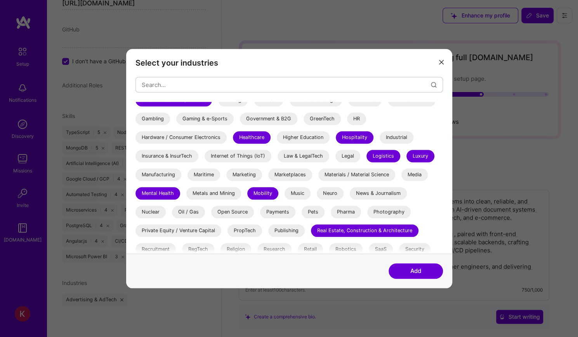
click at [413, 173] on div "Media" at bounding box center [414, 174] width 26 height 12
click at [247, 175] on div "Marketing" at bounding box center [244, 174] width 36 height 12
click at [243, 211] on div "Open Source" at bounding box center [232, 212] width 43 height 12
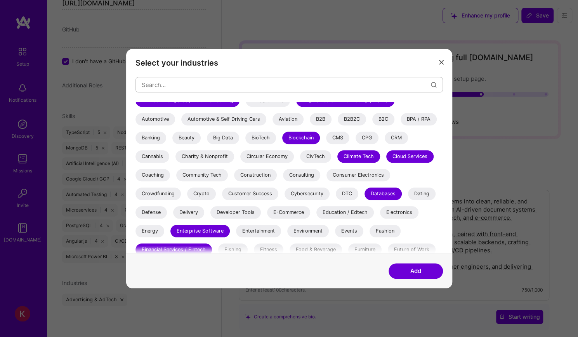
scroll to position [0, 0]
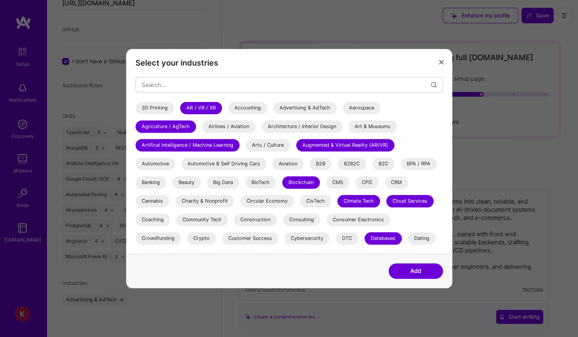
click at [315, 166] on div "B2B" at bounding box center [321, 163] width 22 height 12
click at [338, 162] on div "B2B2C" at bounding box center [351, 163] width 28 height 12
click at [345, 175] on div "3D Printing AR / VR / XR Accounting Advertising & AdTech Aerospace Agriculture …" at bounding box center [288, 296] width 307 height 388
click at [344, 182] on div "CMS" at bounding box center [337, 182] width 23 height 12
click at [400, 181] on div "CRM" at bounding box center [395, 182] width 23 height 12
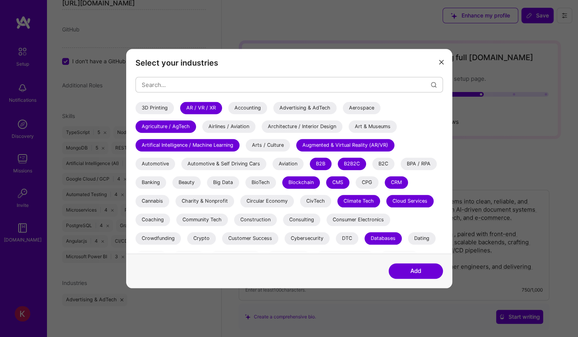
click at [379, 161] on div "B2C" at bounding box center [383, 163] width 22 height 12
click at [412, 267] on button "Add" at bounding box center [415, 271] width 54 height 16
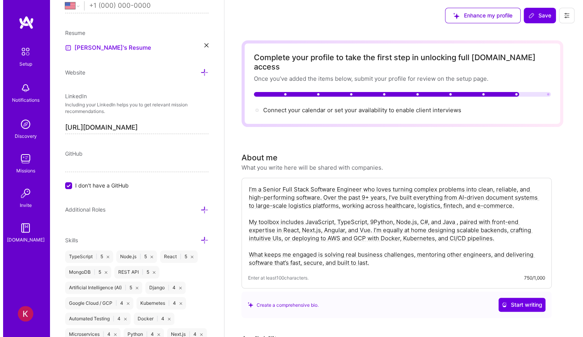
scroll to position [262, 0]
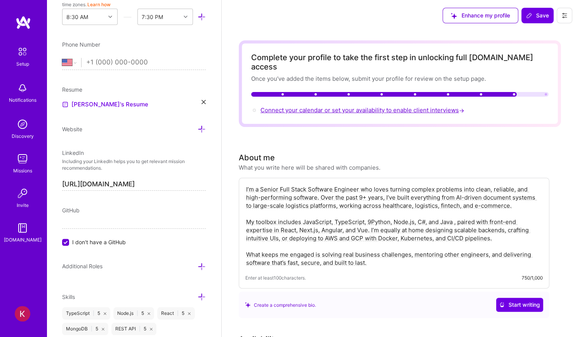
click at [319, 106] on span "Connect your calendar or set your availability to enable client interviews →" at bounding box center [362, 109] width 205 height 7
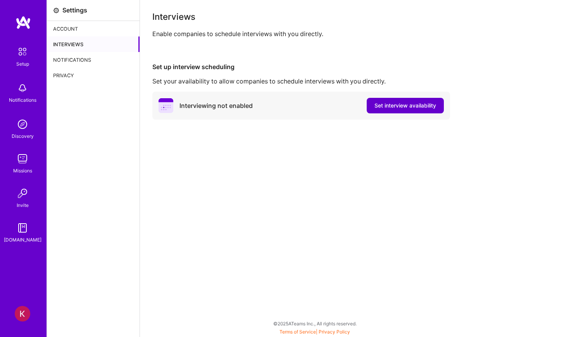
click at [403, 105] on span "Set interview availability" at bounding box center [406, 106] width 62 height 8
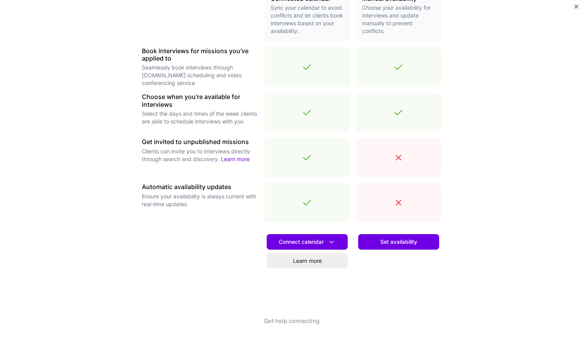
scroll to position [207, 0]
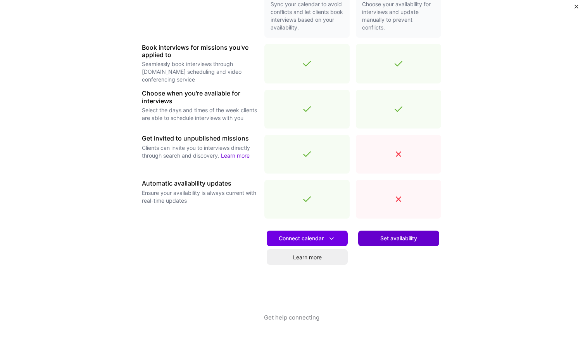
click at [391, 233] on button "Set availability" at bounding box center [398, 238] width 81 height 16
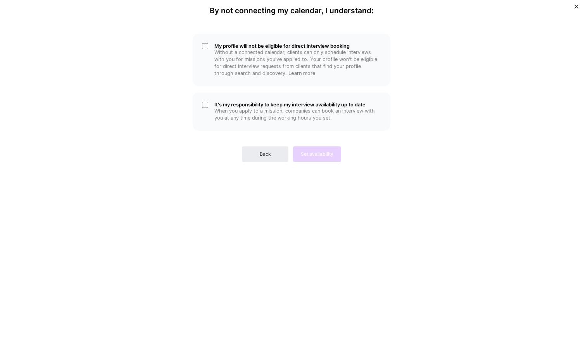
scroll to position [0, 0]
click at [267, 155] on span "Back" at bounding box center [265, 154] width 11 height 7
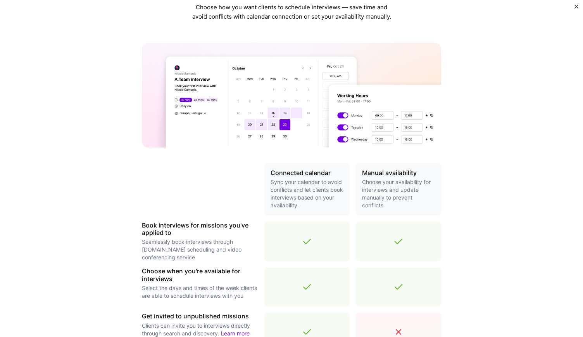
scroll to position [194, 0]
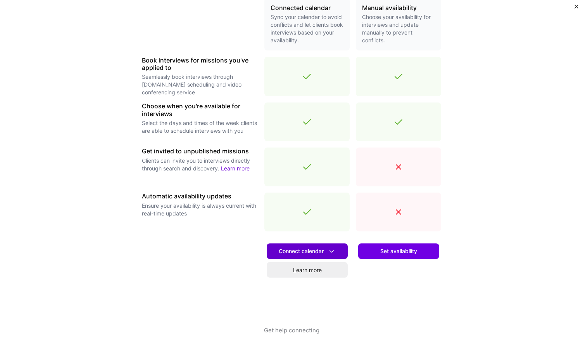
click at [311, 245] on button "Connect calendar" at bounding box center [307, 251] width 81 height 16
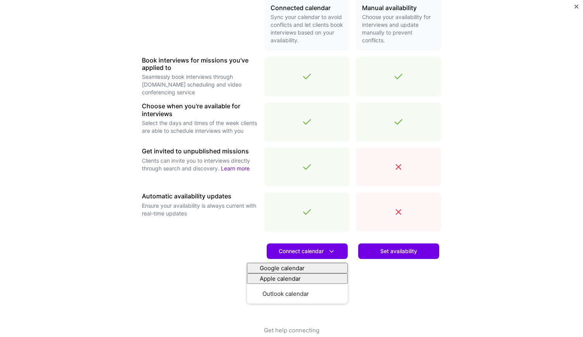
click at [359, 284] on div "Set availability" at bounding box center [398, 281] width 85 height 88
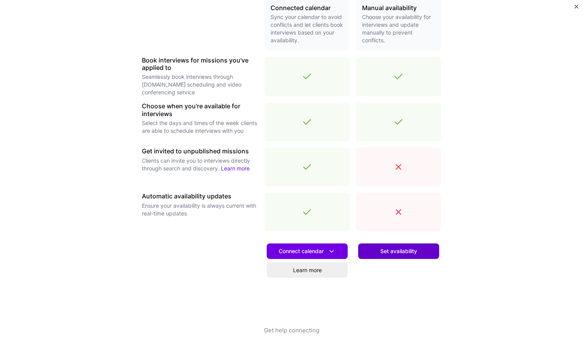
click at [382, 248] on span "Set availability" at bounding box center [399, 251] width 37 height 8
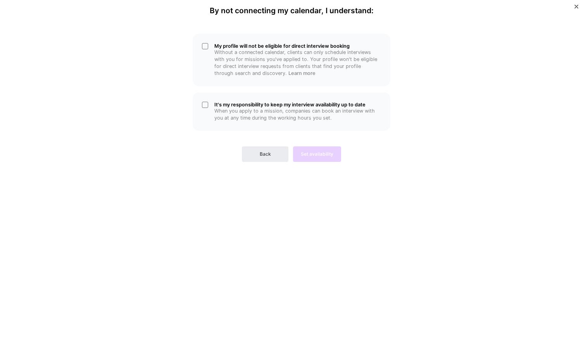
scroll to position [0, 0]
click at [272, 156] on button "Back" at bounding box center [265, 154] width 47 height 16
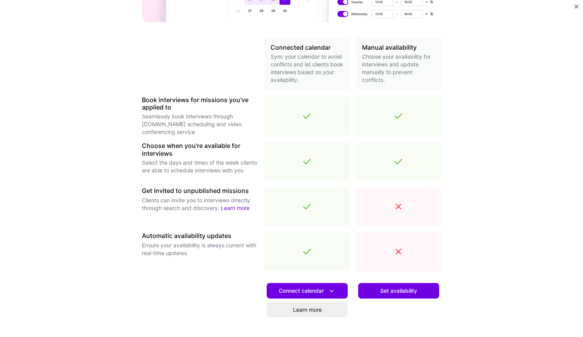
scroll to position [155, 0]
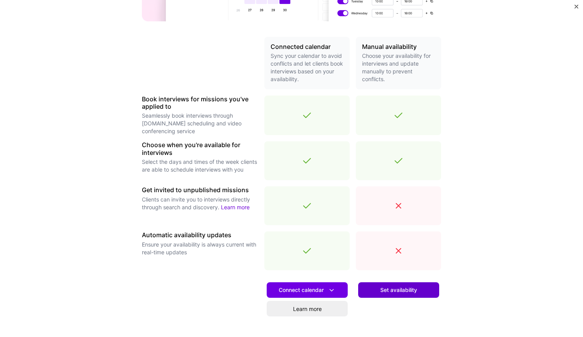
click at [395, 293] on span "Set availability" at bounding box center [399, 290] width 37 height 8
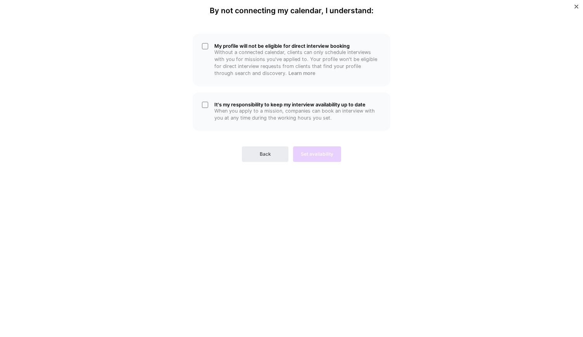
scroll to position [0, 0]
click at [243, 111] on p "When you apply to a mission, companies can book an interview with you at any ti…" at bounding box center [298, 114] width 167 height 14
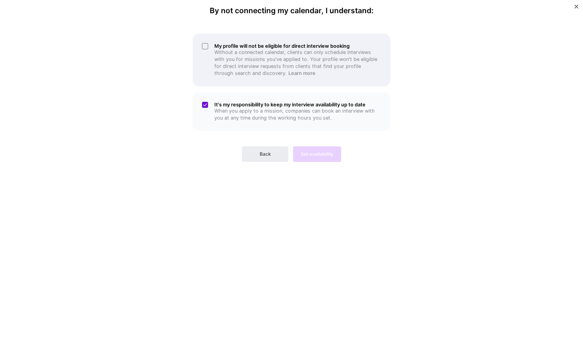
click at [237, 65] on p "Without a connected calendar, clients can only schedule interviews with you for…" at bounding box center [298, 63] width 167 height 28
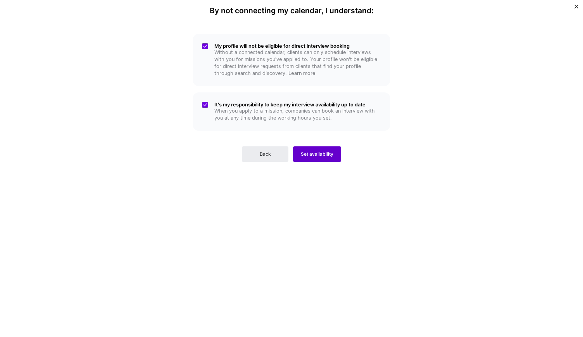
click at [310, 154] on span "Set availability" at bounding box center [317, 154] width 33 height 7
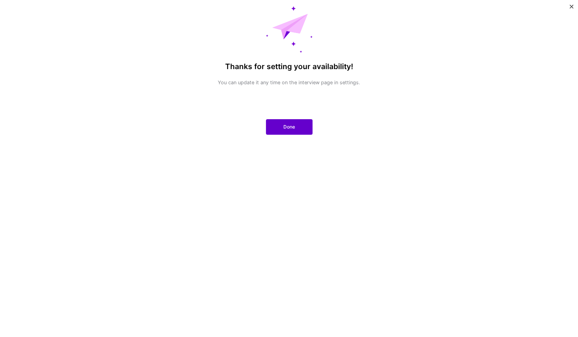
click at [295, 128] on button "Done" at bounding box center [289, 127] width 47 height 16
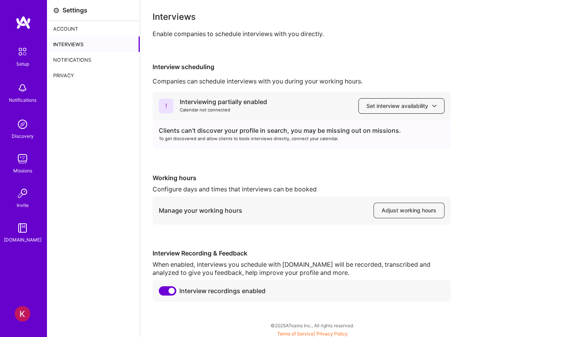
click at [427, 106] on span "Set interview availability" at bounding box center [401, 106] width 70 height 8
click at [489, 152] on div "Interviewing partially enabled Calendar not connected Set interview availabilit…" at bounding box center [358, 197] width 413 height 210
click at [22, 23] on img at bounding box center [24, 23] width 16 height 14
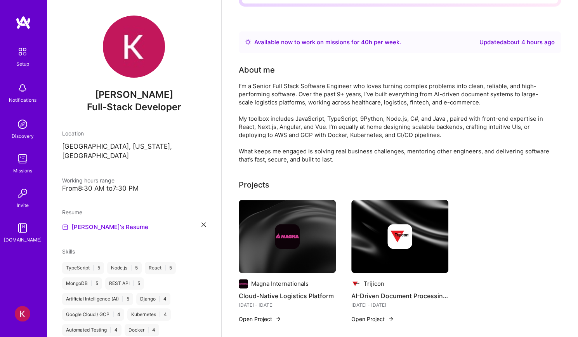
scroll to position [116, 0]
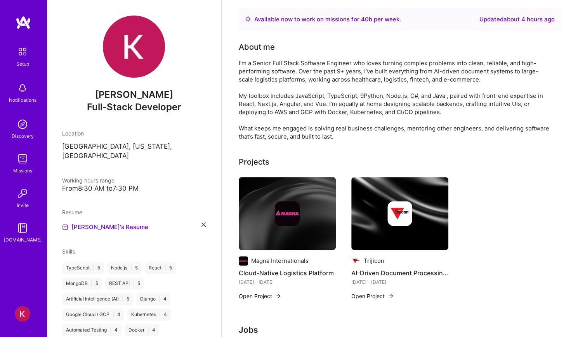
click at [133, 55] on img at bounding box center [134, 47] width 62 height 62
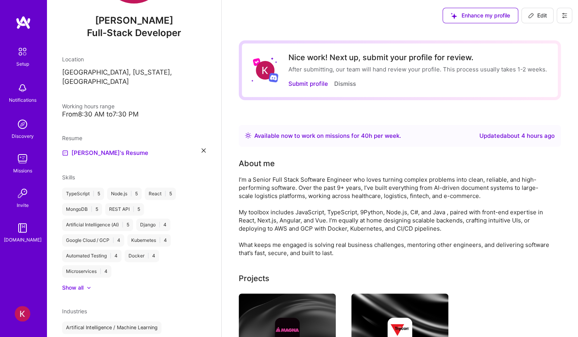
scroll to position [0, 0]
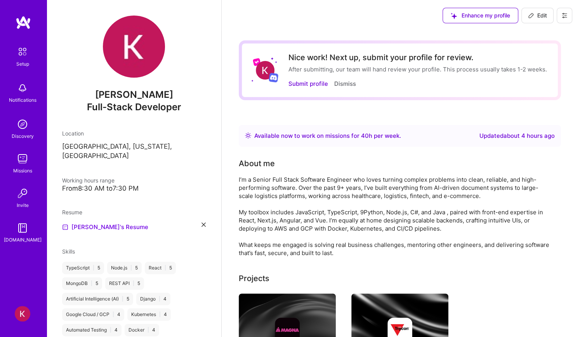
click at [116, 53] on img at bounding box center [134, 47] width 62 height 62
drag, startPoint x: 190, startPoint y: 147, endPoint x: 84, endPoint y: 120, distance: 109.1
click at [85, 129] on div "[PERSON_NAME] Full-Stack Developer Location [GEOGRAPHIC_DATA], [US_STATE], [GEO…" at bounding box center [134, 168] width 175 height 337
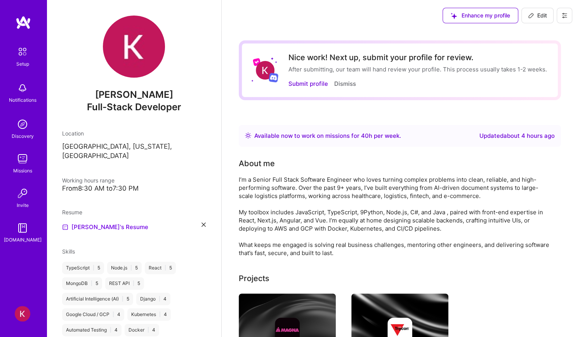
click at [72, 90] on span "[PERSON_NAME]" at bounding box center [134, 95] width 144 height 12
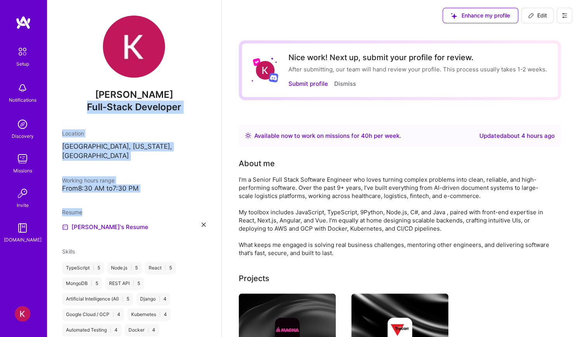
drag, startPoint x: 109, startPoint y: 178, endPoint x: 61, endPoint y: 113, distance: 81.1
click at [61, 113] on div "[PERSON_NAME] Full-Stack Developer Location [GEOGRAPHIC_DATA], [US_STATE], [GEO…" at bounding box center [134, 168] width 175 height 337
click at [104, 119] on div "[PERSON_NAME] Full-Stack Developer" at bounding box center [134, 68] width 144 height 104
drag, startPoint x: 143, startPoint y: 185, endPoint x: 50, endPoint y: 138, distance: 103.9
click at [50, 138] on div "[PERSON_NAME] Full-Stack Developer Location [GEOGRAPHIC_DATA], [US_STATE], [GEO…" at bounding box center [134, 168] width 175 height 337
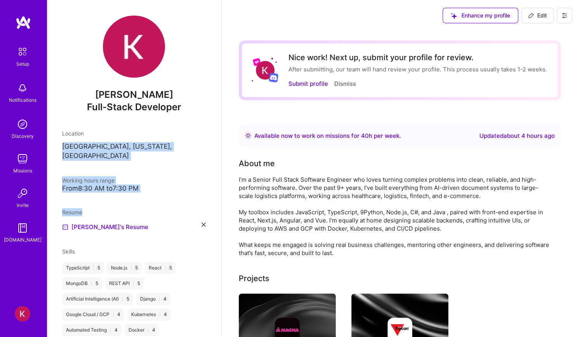
click at [154, 164] on div "[PERSON_NAME] Full-Stack Developer Location [GEOGRAPHIC_DATA], [US_STATE], [GEO…" at bounding box center [134, 168] width 175 height 337
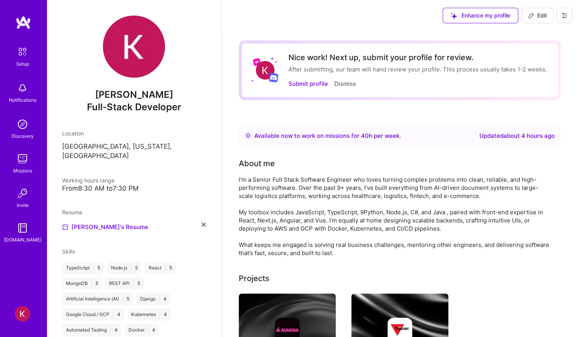
click at [109, 184] on div "From 8:30 AM to 7:30 PM" at bounding box center [134, 188] width 144 height 8
click at [169, 166] on div "[PERSON_NAME] Full-Stack Developer Location [GEOGRAPHIC_DATA], [US_STATE], [GEO…" at bounding box center [134, 168] width 175 height 337
click at [159, 184] on div "From 8:30 AM to 7:30 PM" at bounding box center [134, 188] width 144 height 8
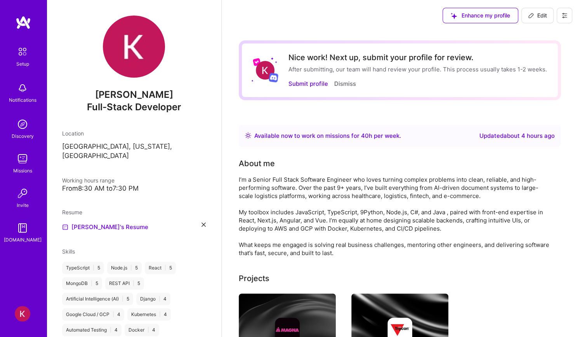
click at [159, 184] on div "From 8:30 AM to 7:30 PM" at bounding box center [134, 188] width 144 height 8
click at [152, 176] on div "Working hours range" at bounding box center [134, 180] width 144 height 8
click at [153, 184] on div "From 8:30 AM to 7:30 PM" at bounding box center [134, 188] width 144 height 8
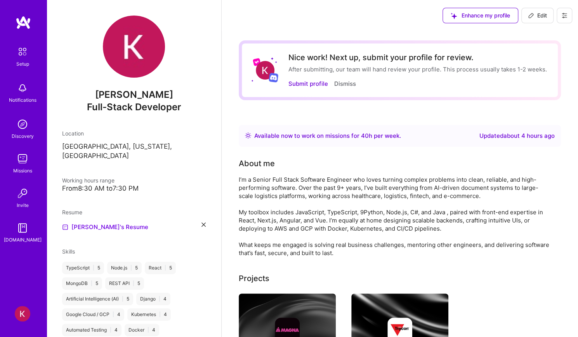
click at [153, 184] on div "From 8:30 AM to 7:30 PM" at bounding box center [134, 188] width 144 height 8
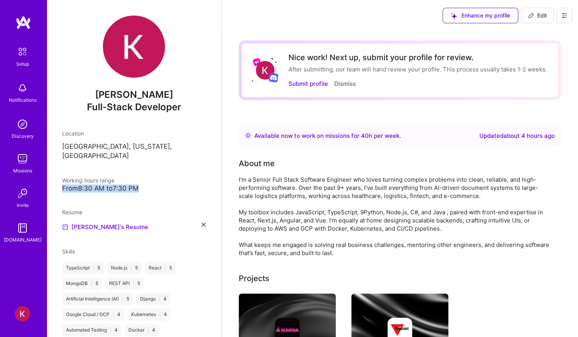
click at [161, 184] on div "From 8:30 AM to 7:30 PM" at bounding box center [134, 188] width 144 height 8
click at [177, 184] on div "From 8:30 AM to 7:30 PM" at bounding box center [134, 188] width 144 height 8
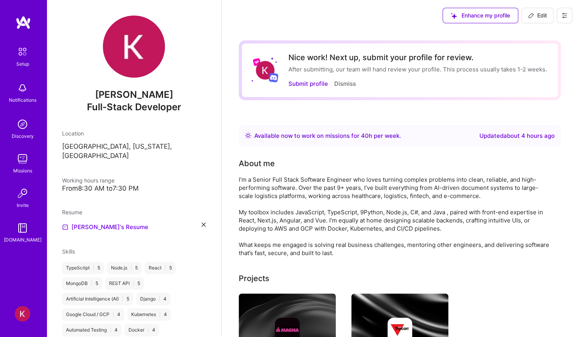
click at [177, 184] on div "From 8:30 AM to 7:30 PM" at bounding box center [134, 188] width 144 height 8
click at [175, 184] on div "From 8:30 AM to 7:30 PM" at bounding box center [134, 188] width 144 height 8
click at [203, 159] on div "[PERSON_NAME] Full-Stack Developer Location [GEOGRAPHIC_DATA], [US_STATE], [GEO…" at bounding box center [134, 168] width 175 height 337
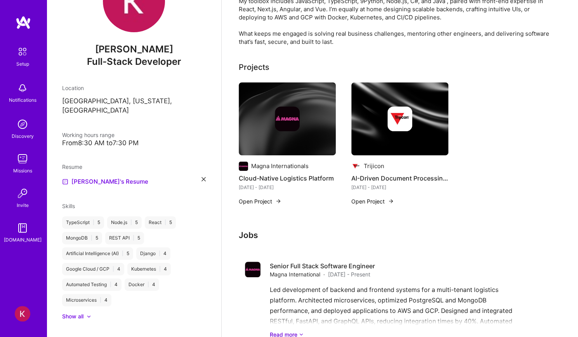
scroll to position [137, 0]
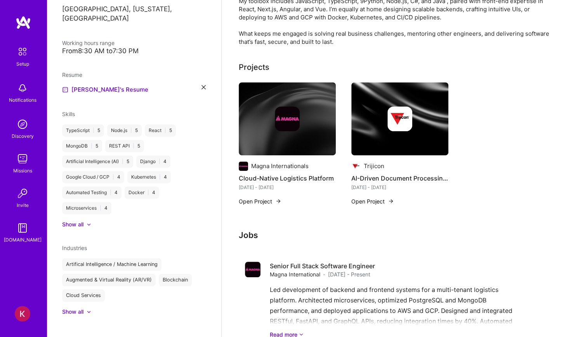
click at [84, 220] on div at bounding box center [84, 224] width 3 height 8
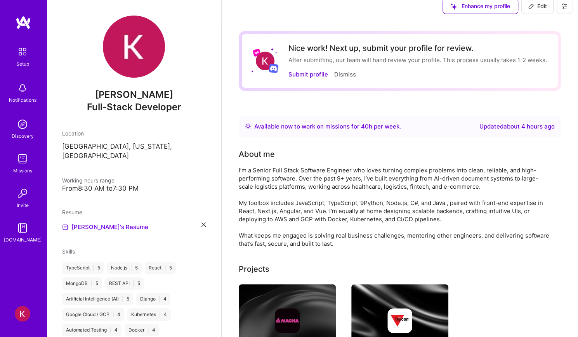
scroll to position [0, 0]
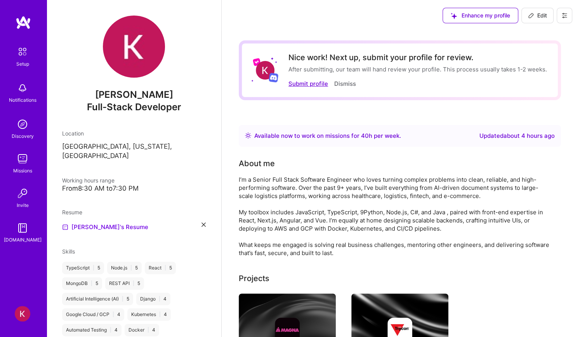
click at [313, 82] on button "Submit profile" at bounding box center [308, 84] width 40 height 8
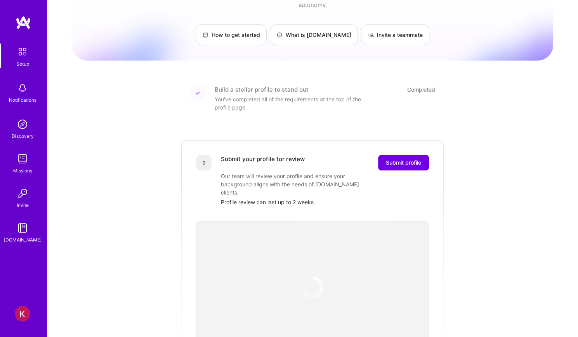
scroll to position [155, 0]
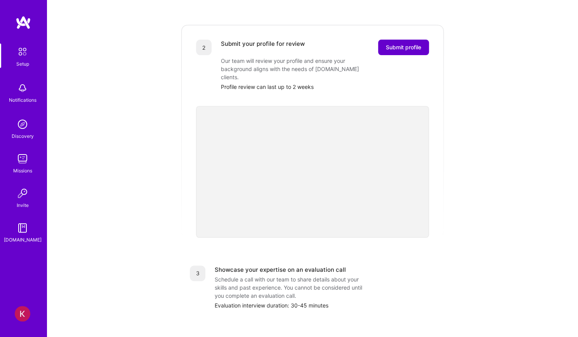
click at [403, 43] on span "Submit profile" at bounding box center [403, 47] width 35 height 8
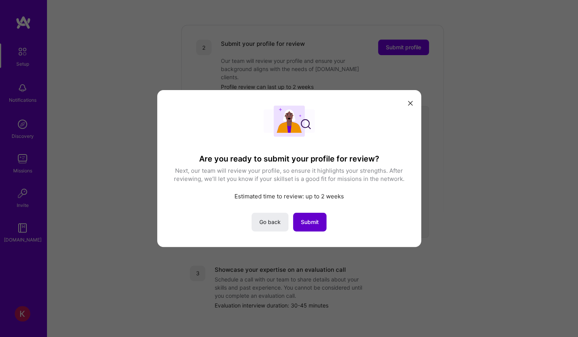
click at [305, 219] on span "Submit" at bounding box center [310, 222] width 18 height 8
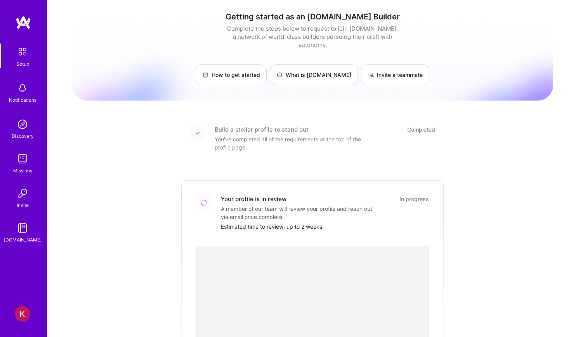
scroll to position [78, 0]
